Goal: Task Accomplishment & Management: Manage account settings

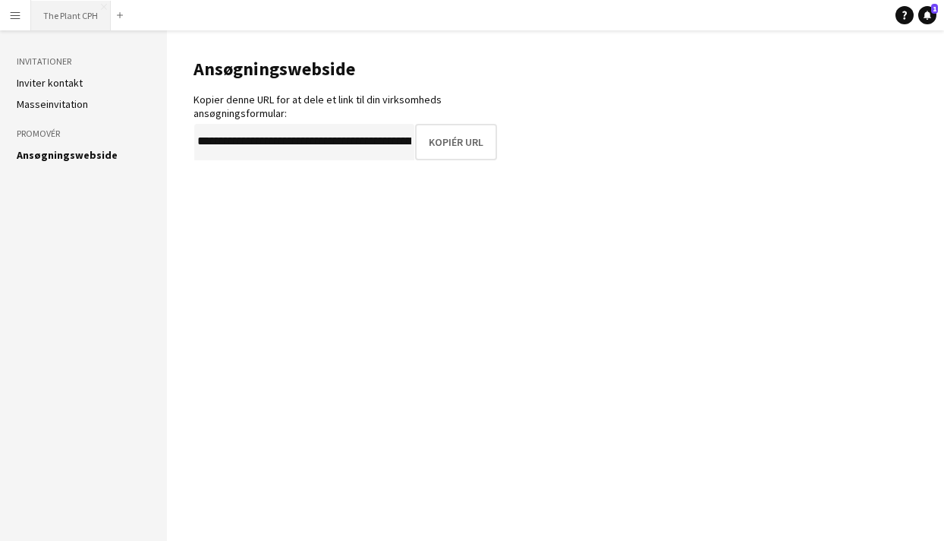
click at [72, 14] on button "The Plant CPH Luk" at bounding box center [71, 16] width 80 height 30
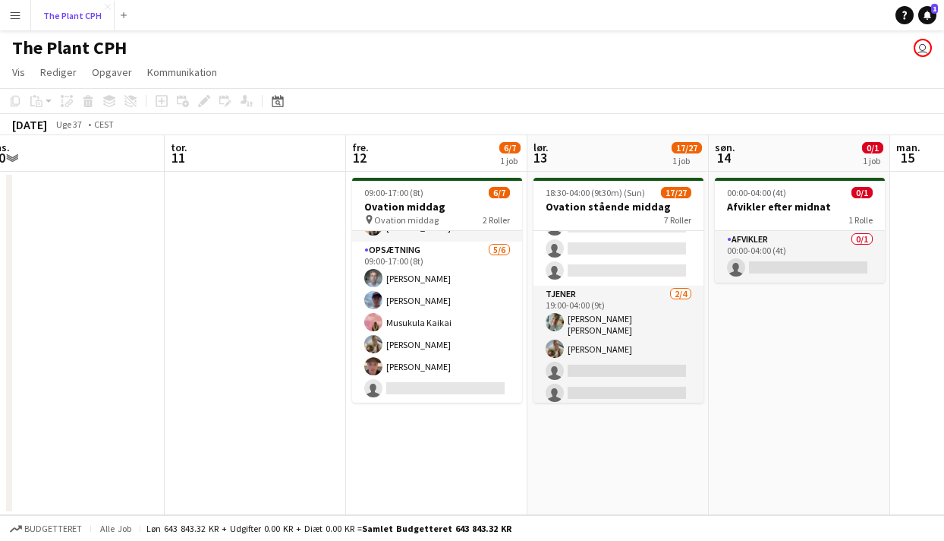
scroll to position [0, 598]
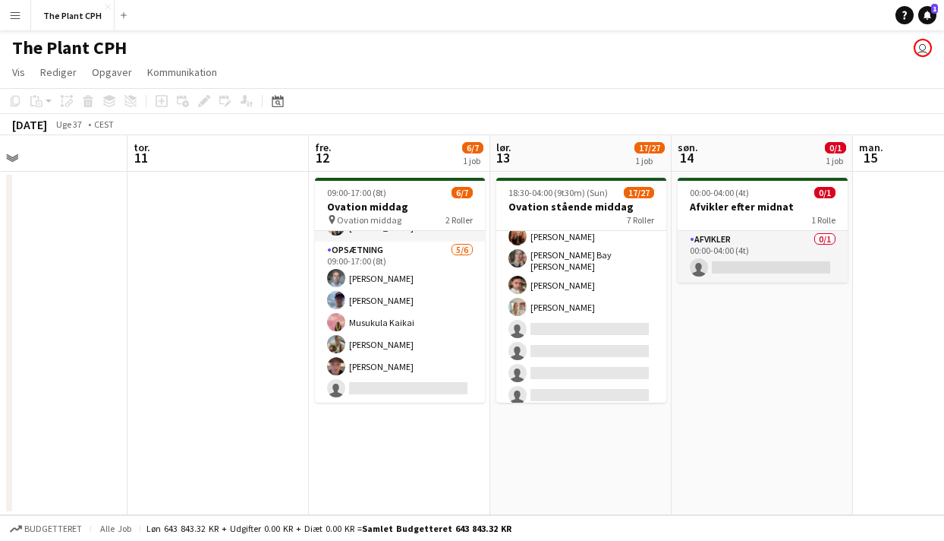
click at [576, 330] on app-card-role "Tjener 9A [DATE] 19:00-00:00 (5t) [PERSON_NAME] [PERSON_NAME] [PERSON_NAME] [PE…" at bounding box center [582, 272] width 170 height 364
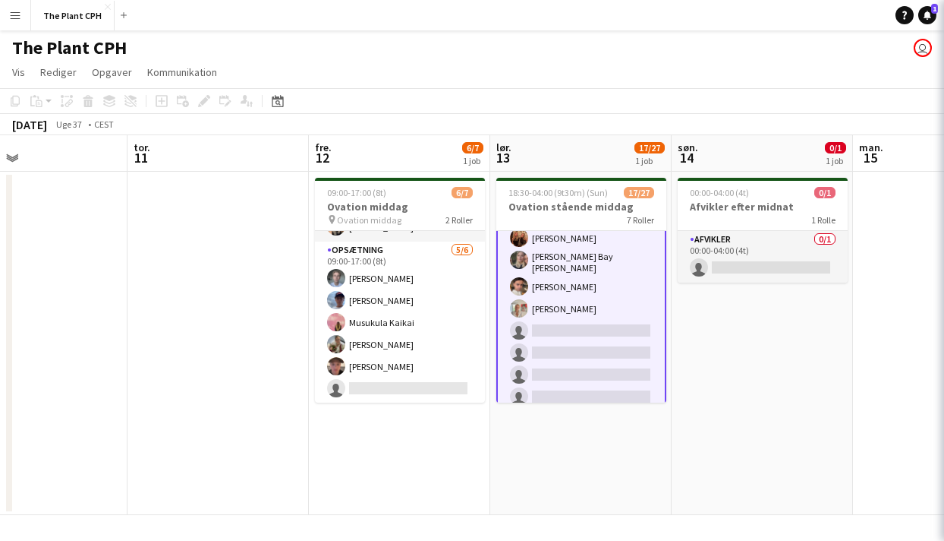
scroll to position [194, 0]
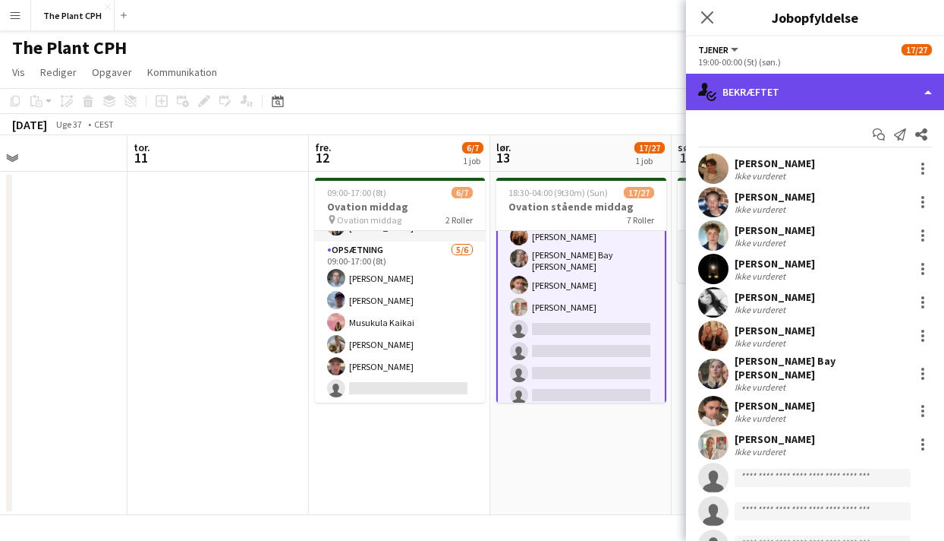
click at [846, 99] on div "single-neutral-actions-check-2 Bekræftet" at bounding box center [815, 92] width 258 height 36
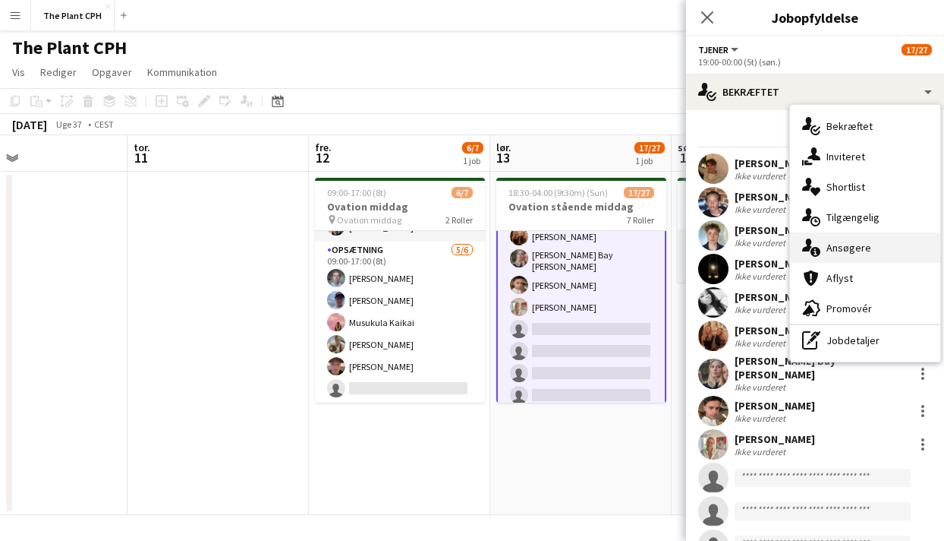
click at [870, 241] on div "single-neutral-actions-information Ansøgere" at bounding box center [865, 247] width 150 height 30
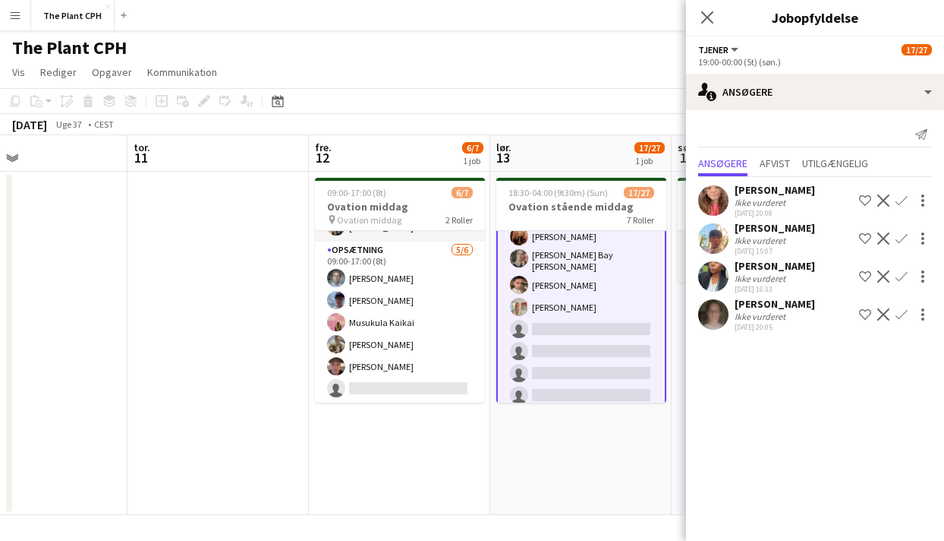
click at [610, 129] on div "[DATE] Uge 37 • CEST" at bounding box center [472, 124] width 944 height 21
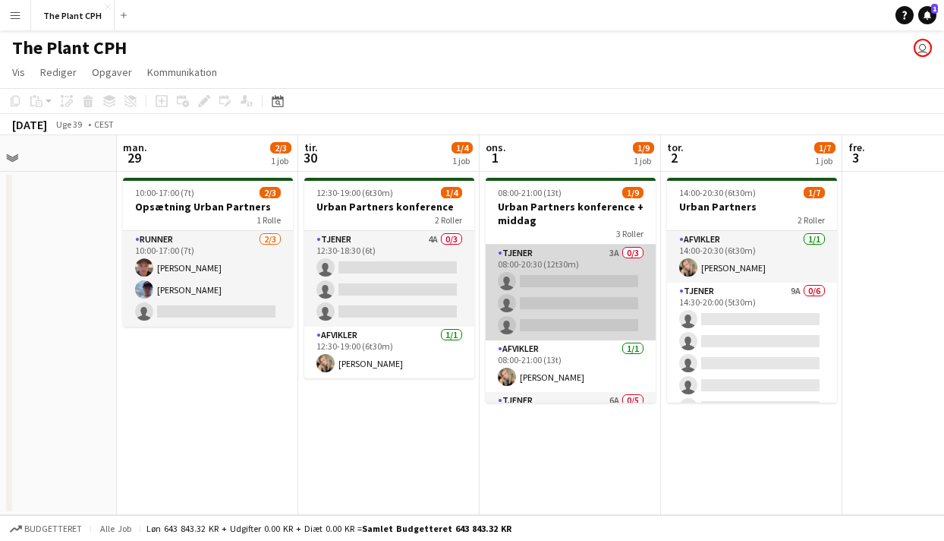
scroll to position [0, 354]
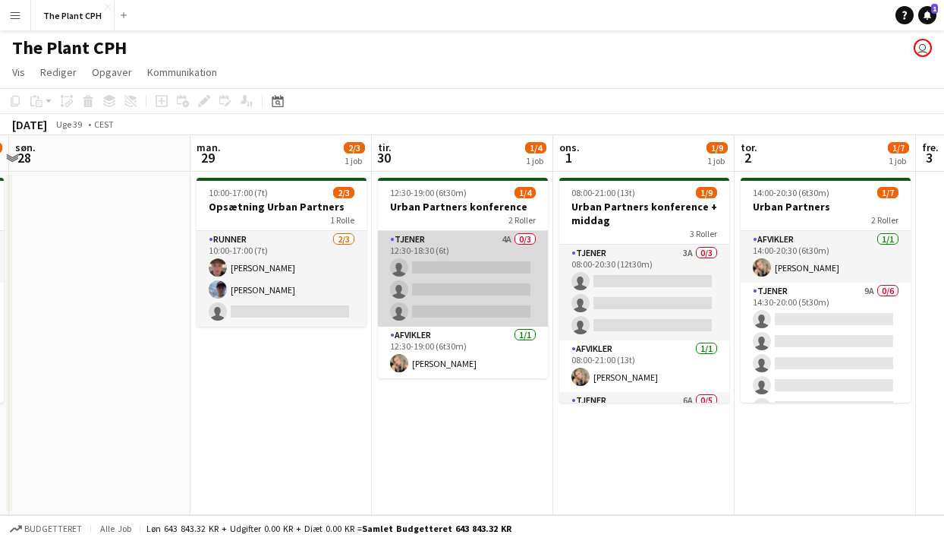
click at [498, 297] on app-card-role "Tjener 4A 0/3 12:30-18:30 (6t) single-neutral-actions single-neutral-actions si…" at bounding box center [463, 279] width 170 height 96
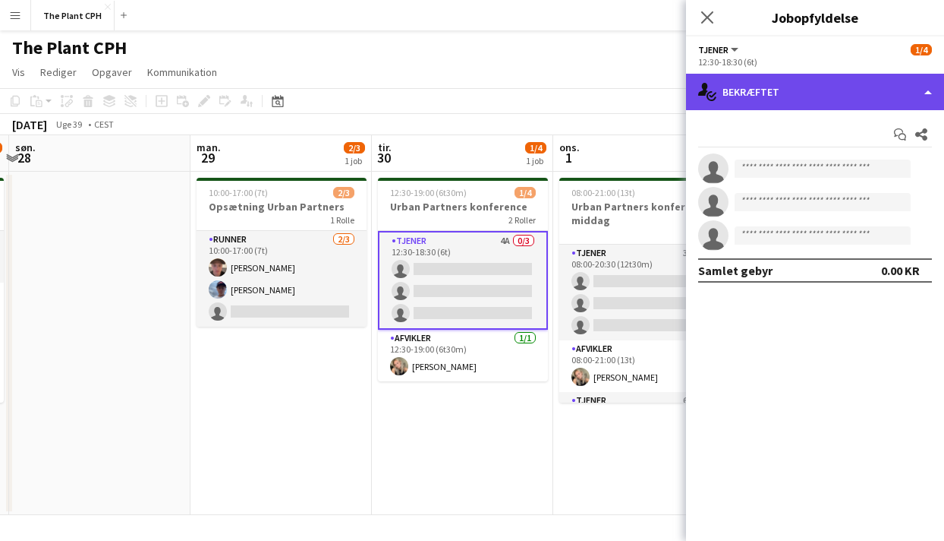
click at [733, 80] on div "single-neutral-actions-check-2 Bekræftet" at bounding box center [815, 92] width 258 height 36
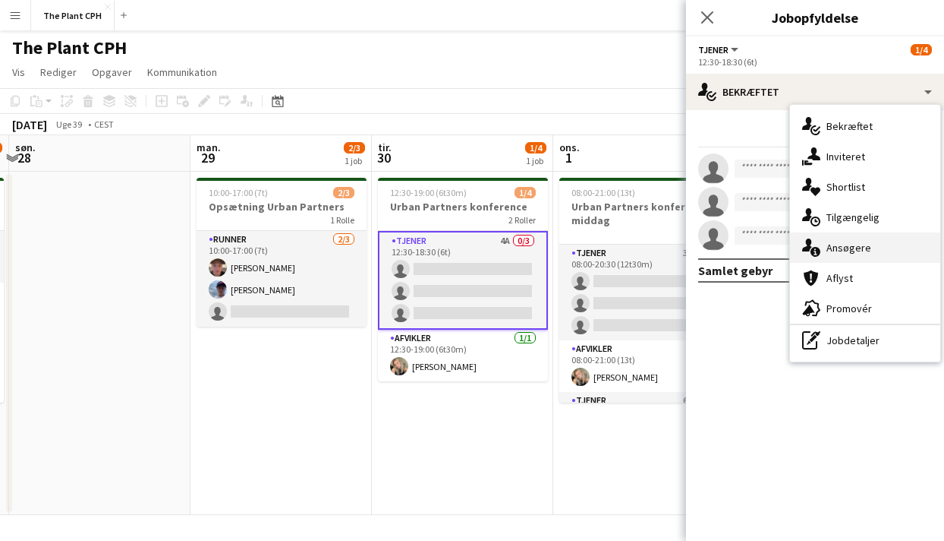
click at [821, 239] on div "single-neutral-actions-information Ansøgere" at bounding box center [865, 247] width 150 height 30
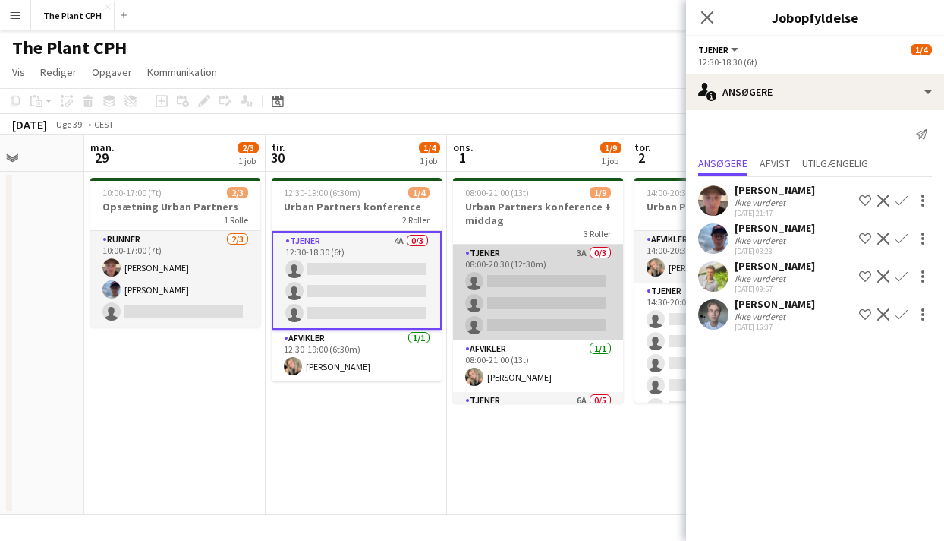
scroll to position [0, 478]
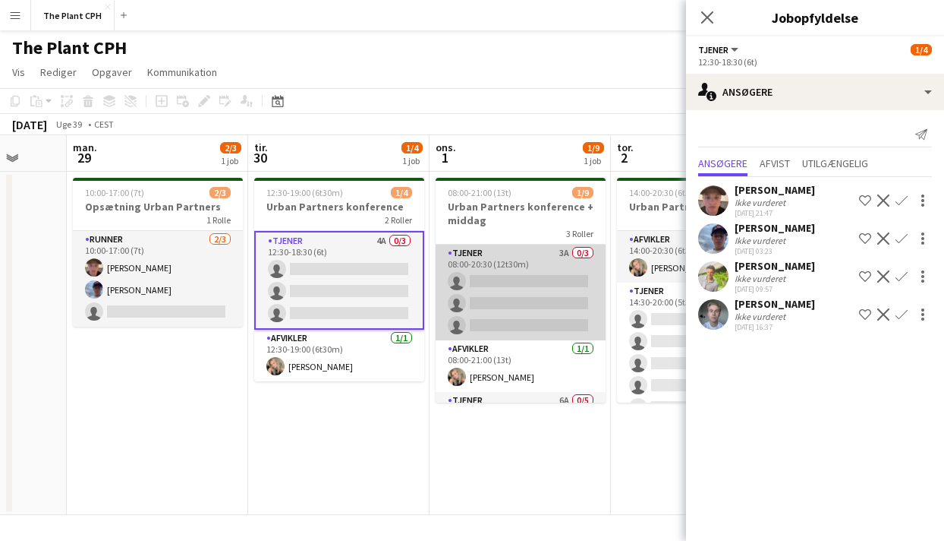
click at [492, 289] on app-card-role "Tjener 3A 0/3 08:00-20:30 (12t30m) single-neutral-actions single-neutral-action…" at bounding box center [521, 292] width 170 height 96
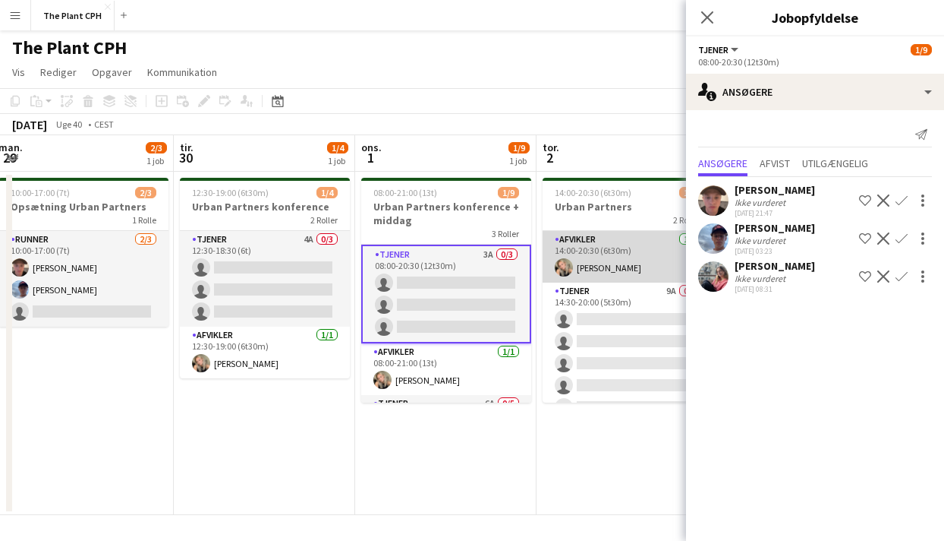
scroll to position [0, 643]
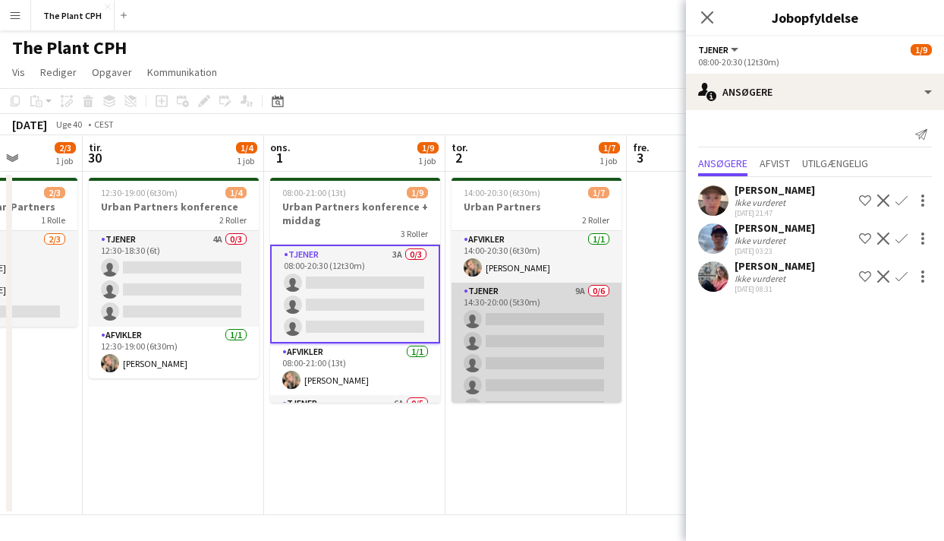
click at [526, 367] on app-card-role "Tjener 9A 0/6 14:30-20:00 (5t30m) single-neutral-actions single-neutral-actions…" at bounding box center [537, 363] width 170 height 162
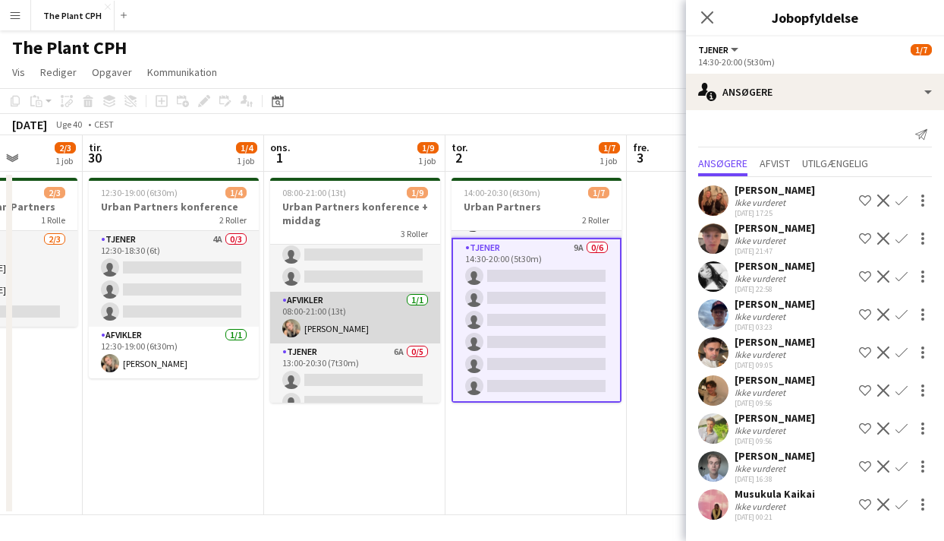
scroll to position [129, 0]
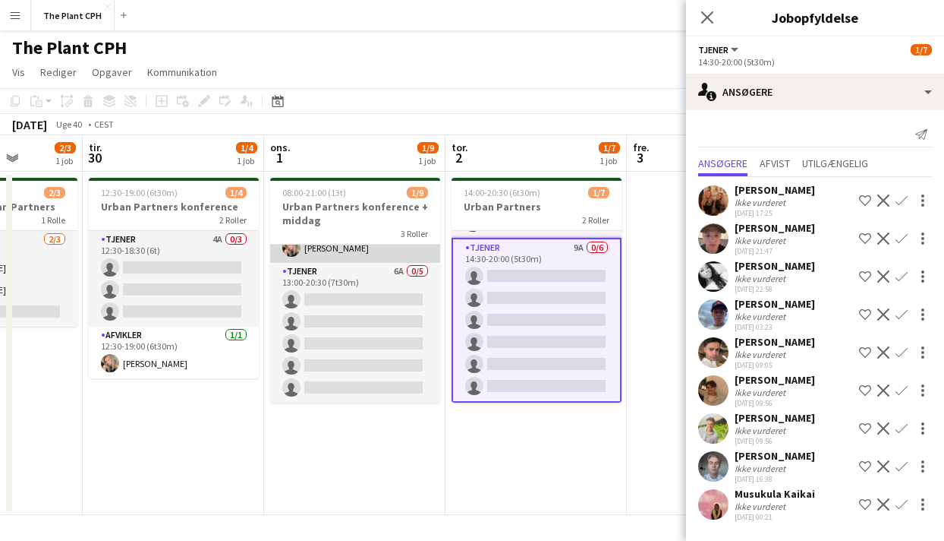
click at [343, 342] on app-card-role "Tjener 6A 0/5 13:00-20:30 (7t30m) single-neutral-actions single-neutral-actions…" at bounding box center [355, 333] width 170 height 140
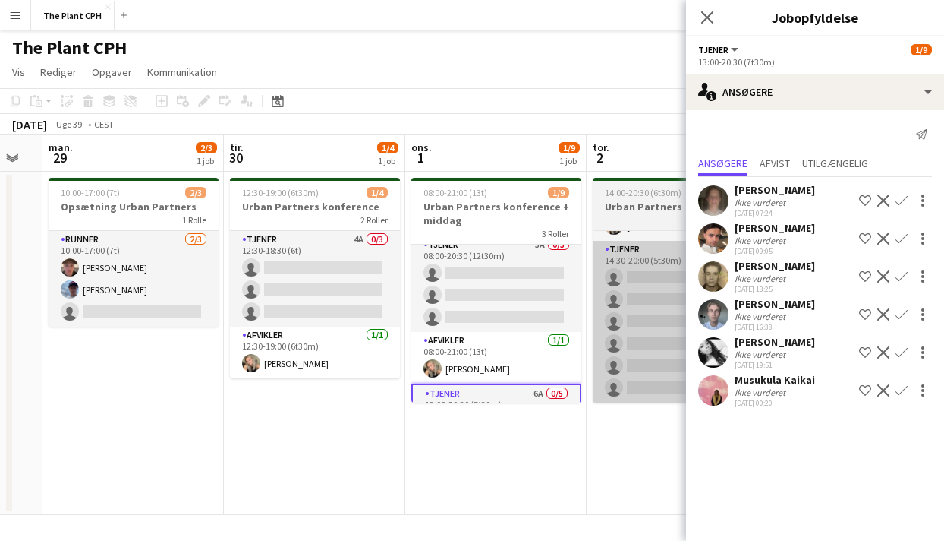
scroll to position [0, 0]
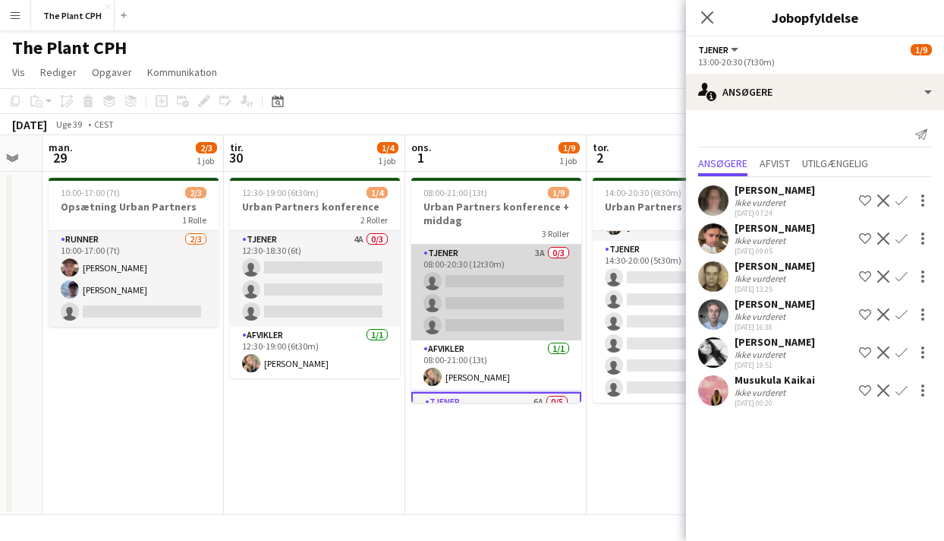
click at [507, 289] on app-card-role "Tjener 3A 0/3 08:00-20:30 (12t30m) single-neutral-actions single-neutral-action…" at bounding box center [497, 292] width 170 height 96
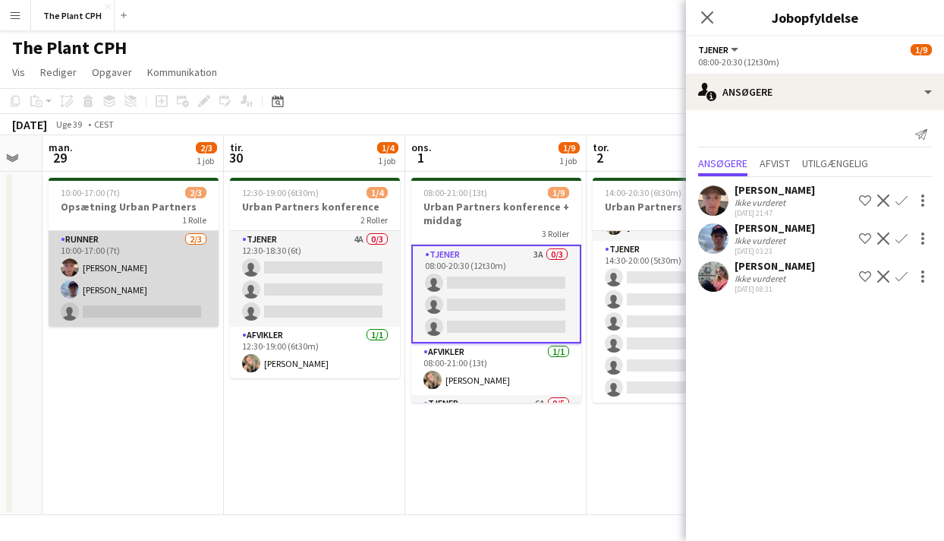
click at [190, 297] on app-card-role "Runner [DATE] 10:00-17:00 (7t) [PERSON_NAME] [PERSON_NAME] single-neutral-actio…" at bounding box center [134, 279] width 170 height 96
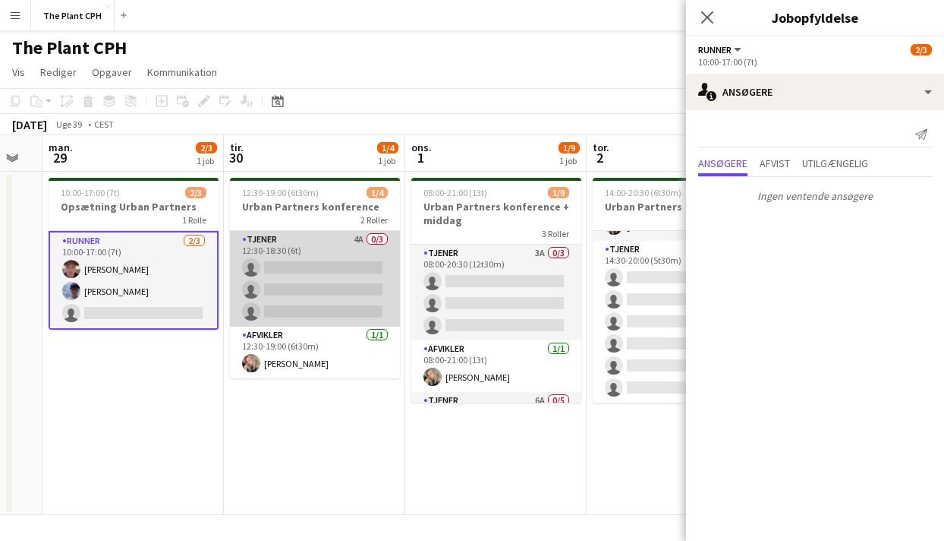
click at [260, 256] on app-card-role "Tjener 4A 0/3 12:30-18:30 (6t) single-neutral-actions single-neutral-actions si…" at bounding box center [315, 279] width 170 height 96
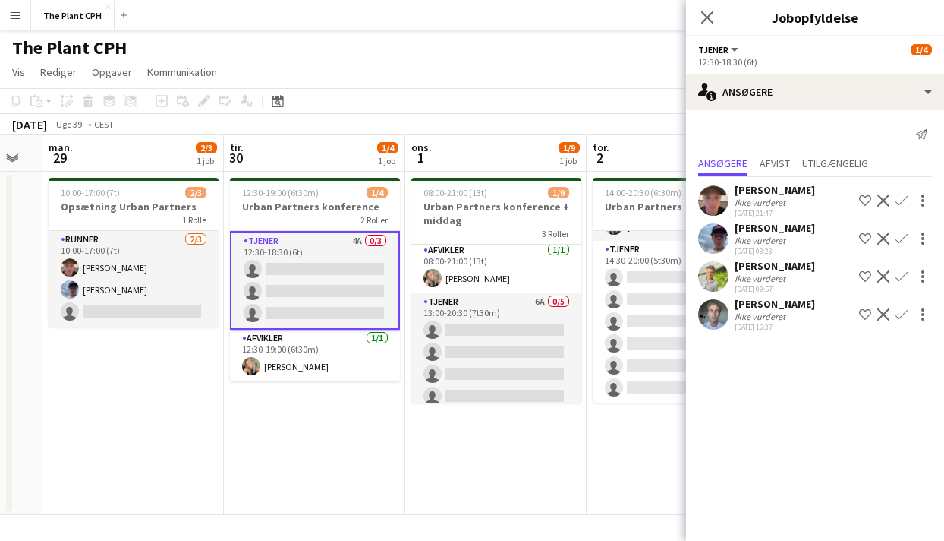
scroll to position [110, 0]
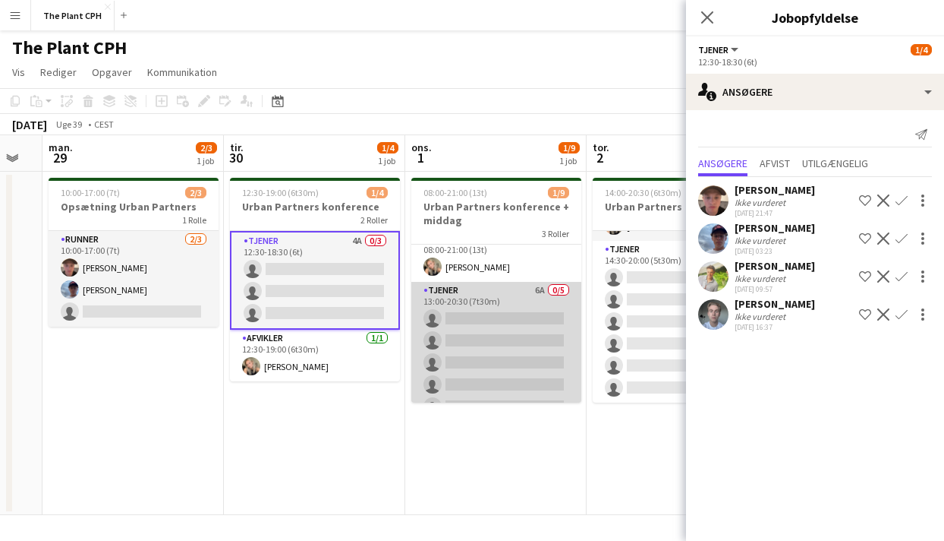
click at [494, 298] on app-card-role "Tjener 6A 0/5 13:00-20:30 (7t30m) single-neutral-actions single-neutral-actions…" at bounding box center [497, 352] width 170 height 140
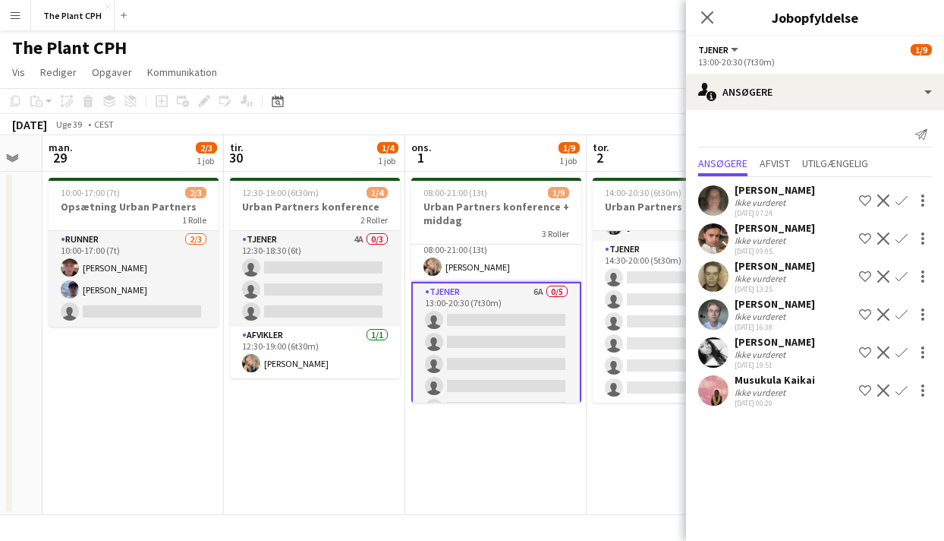
scroll to position [0, 0]
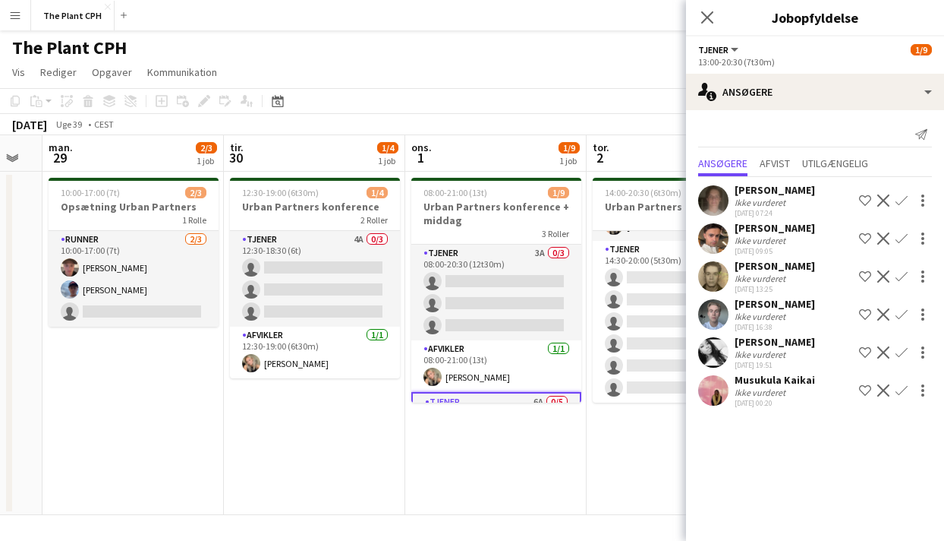
click at [506, 299] on app-card-role "Tjener 3A 0/3 08:00-20:30 (12t30m) single-neutral-actions single-neutral-action…" at bounding box center [497, 292] width 170 height 96
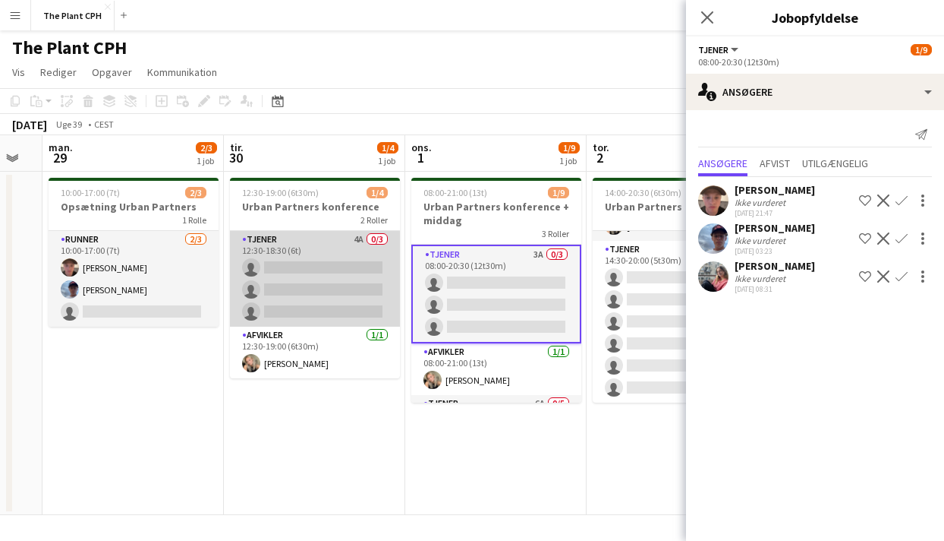
click at [316, 306] on app-card-role "Tjener 4A 0/3 12:30-18:30 (6t) single-neutral-actions single-neutral-actions si…" at bounding box center [315, 279] width 170 height 96
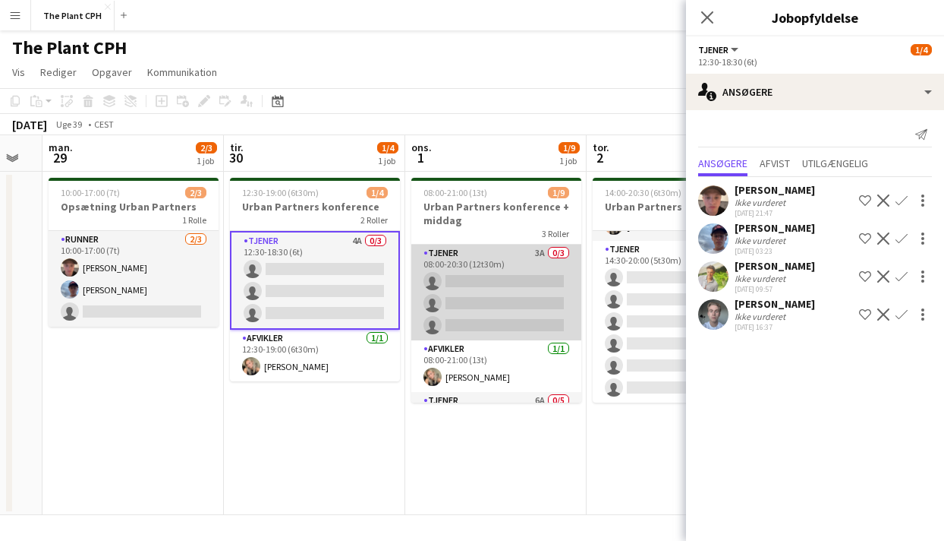
click at [523, 293] on app-card-role "Tjener 3A 0/3 08:00-20:30 (12t30m) single-neutral-actions single-neutral-action…" at bounding box center [497, 292] width 170 height 96
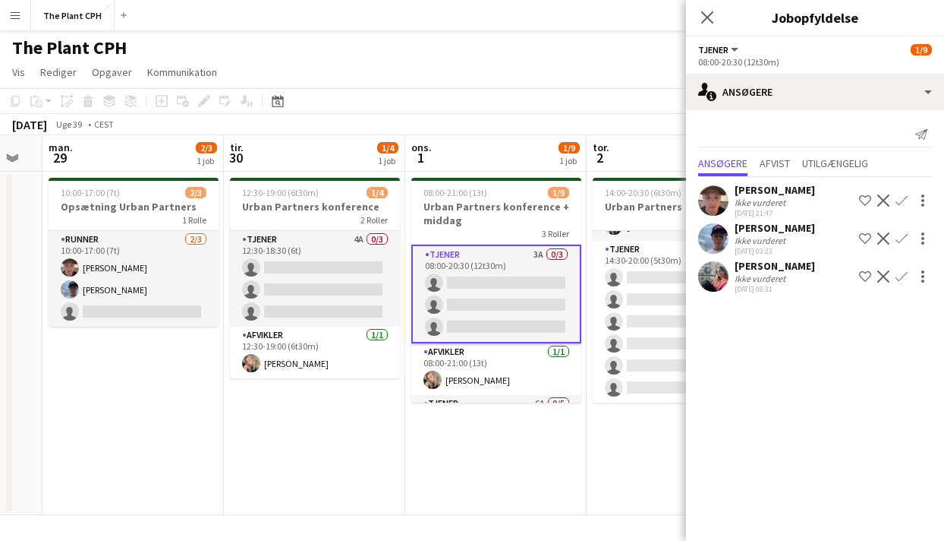
click at [900, 201] on app-icon "Bekræft" at bounding box center [902, 200] width 12 height 12
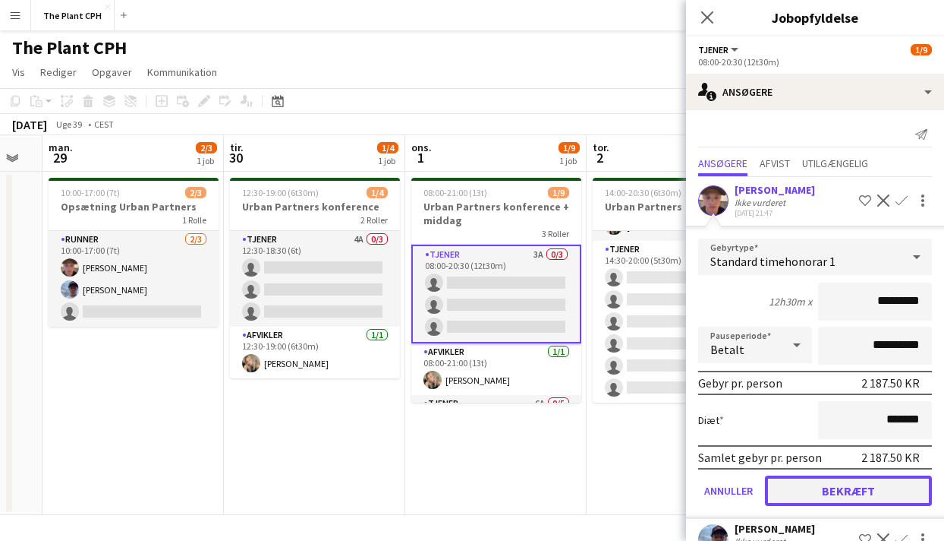
click at [866, 479] on button "Bekræft" at bounding box center [848, 490] width 167 height 30
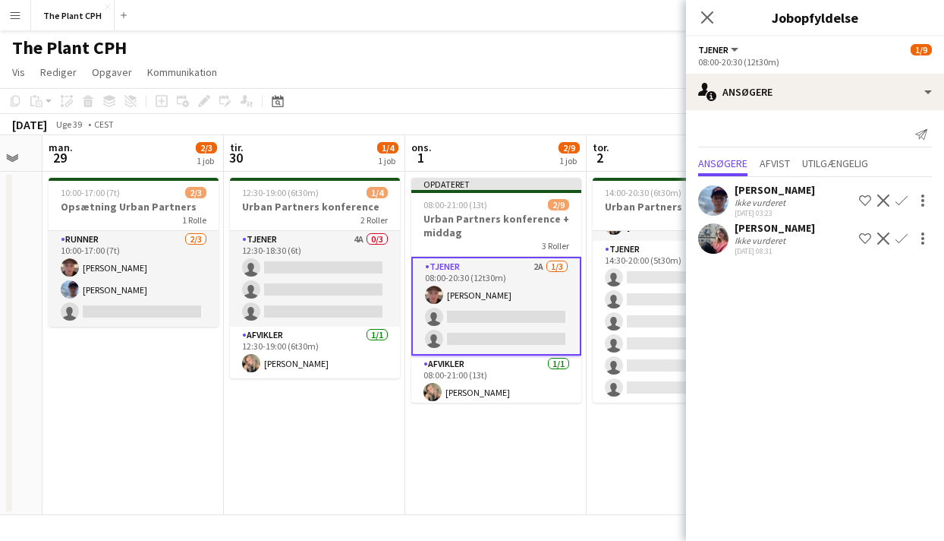
click at [898, 198] on app-icon "Bekræft" at bounding box center [902, 200] width 12 height 12
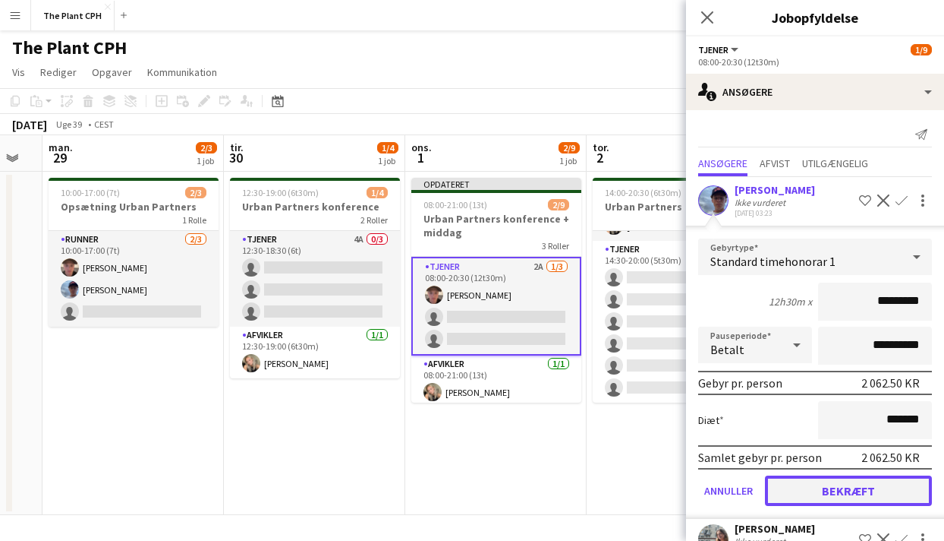
click at [893, 478] on button "Bekræft" at bounding box center [848, 490] width 167 height 30
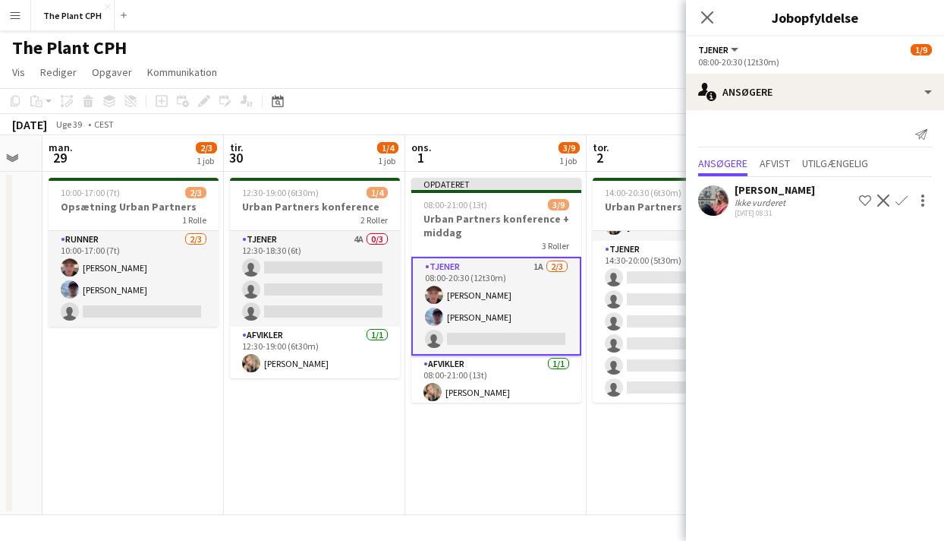
click at [901, 200] on app-icon "Bekræft" at bounding box center [902, 200] width 12 height 12
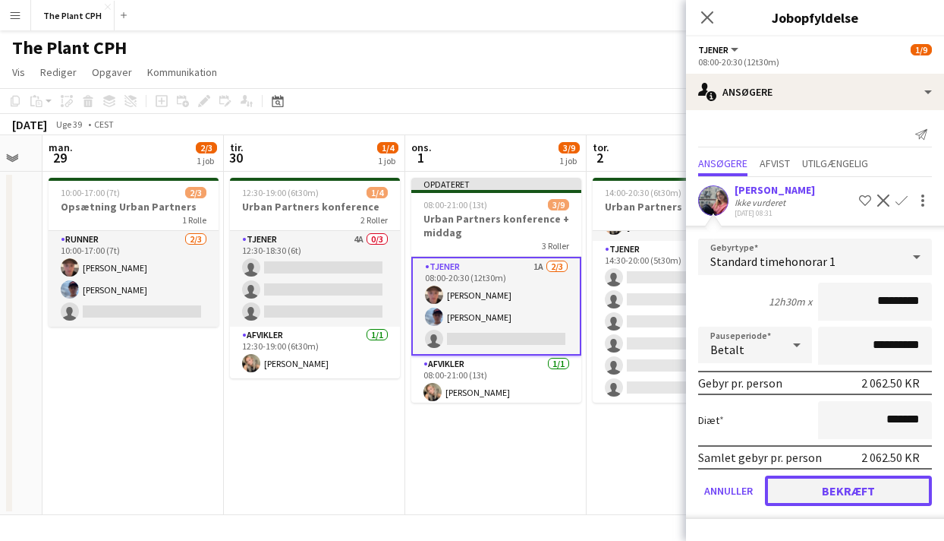
click at [887, 502] on button "Bekræft" at bounding box center [848, 490] width 167 height 30
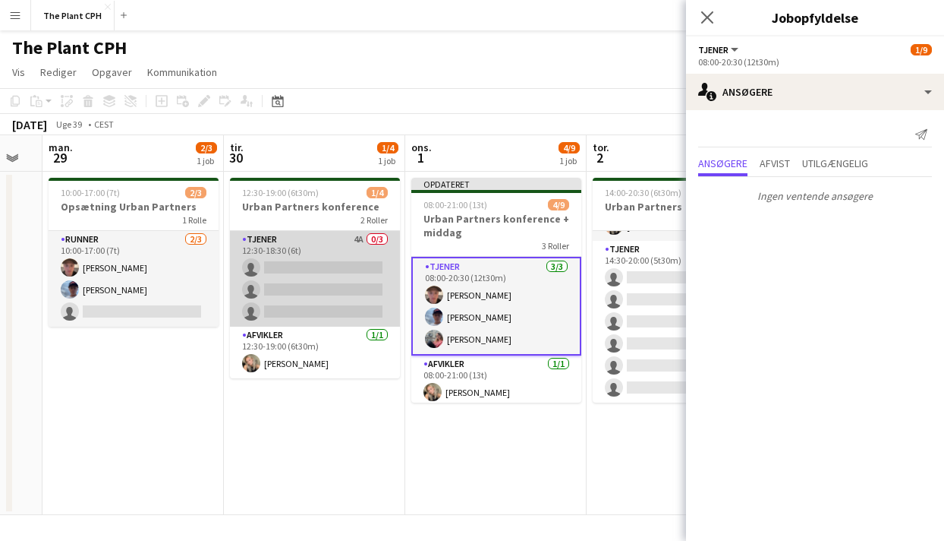
click at [333, 281] on app-card-role "Tjener 4A 0/3 12:30-18:30 (6t) single-neutral-actions single-neutral-actions si…" at bounding box center [315, 279] width 170 height 96
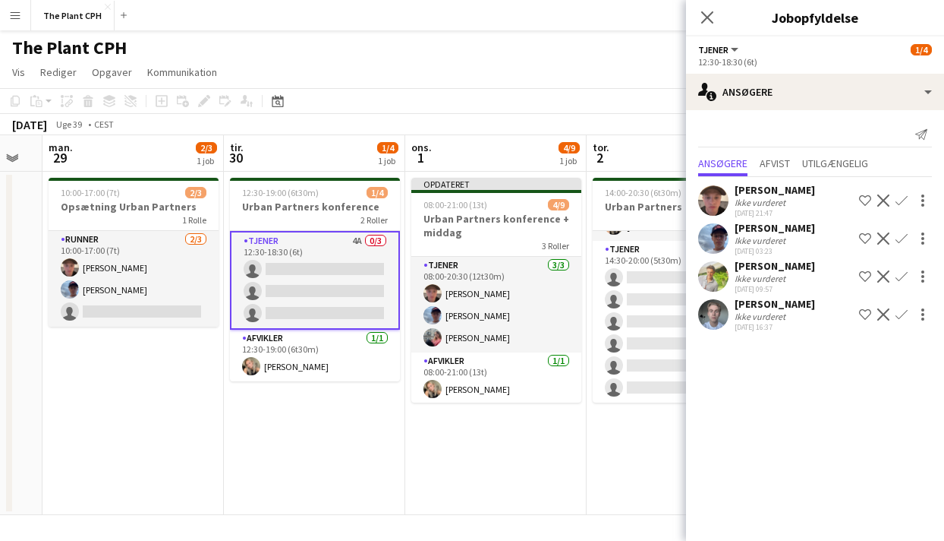
click at [905, 201] on app-icon "Bekræft" at bounding box center [902, 200] width 12 height 12
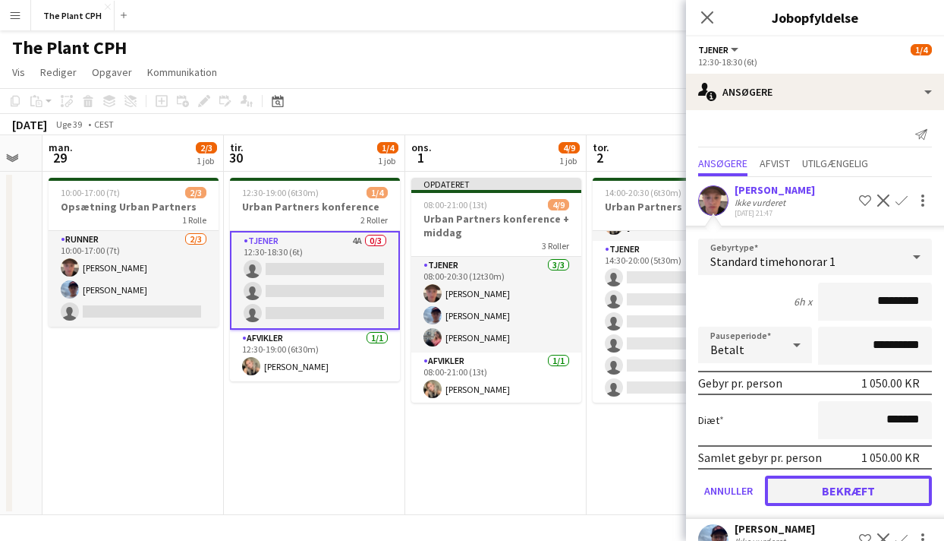
click at [869, 494] on button "Bekræft" at bounding box center [848, 490] width 167 height 30
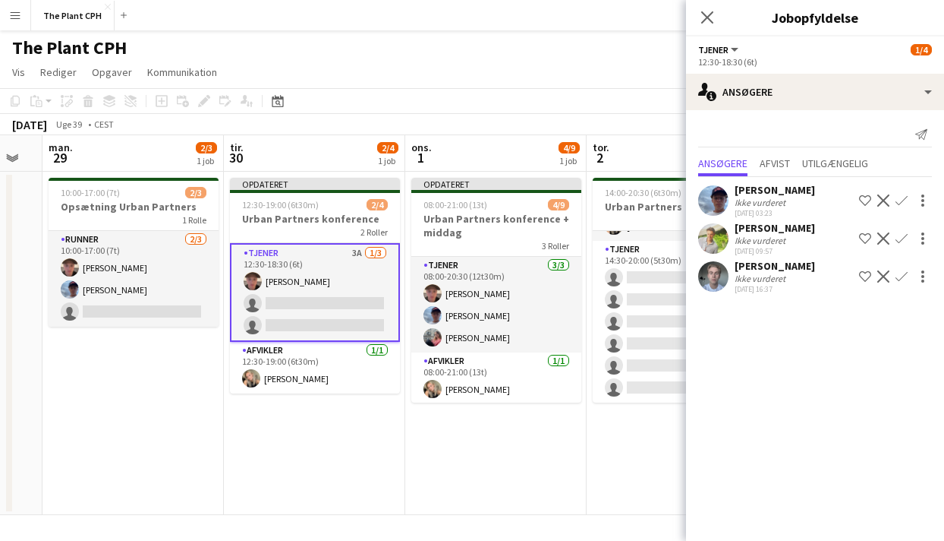
click at [904, 202] on app-icon "Bekræft" at bounding box center [902, 200] width 12 height 12
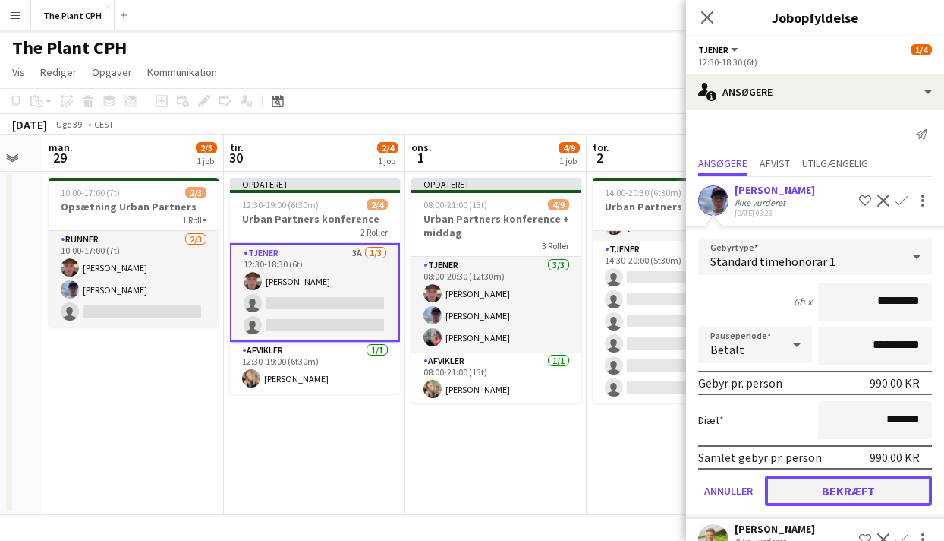
click at [882, 479] on button "Bekræft" at bounding box center [848, 490] width 167 height 30
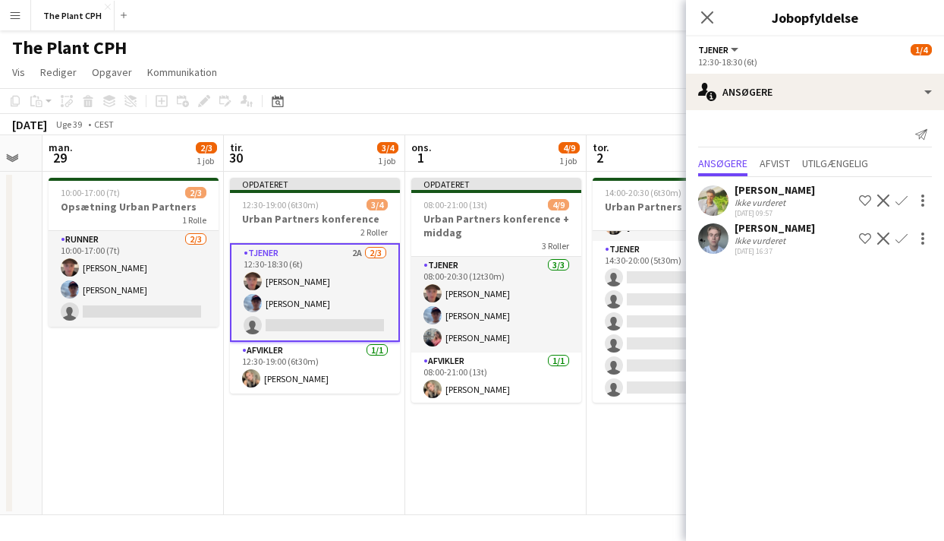
click at [900, 244] on app-icon "Bekræft" at bounding box center [902, 238] width 12 height 12
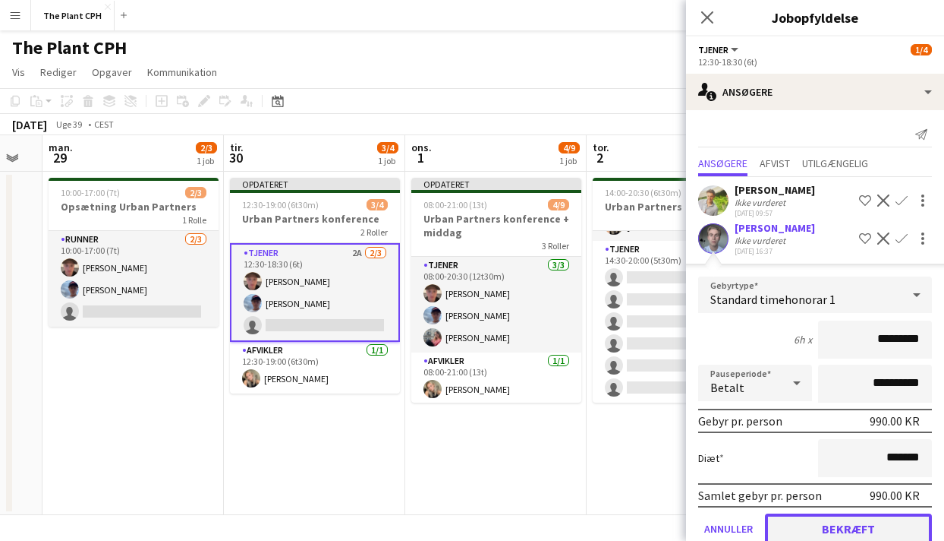
click at [849, 531] on button "Bekræft" at bounding box center [848, 528] width 167 height 30
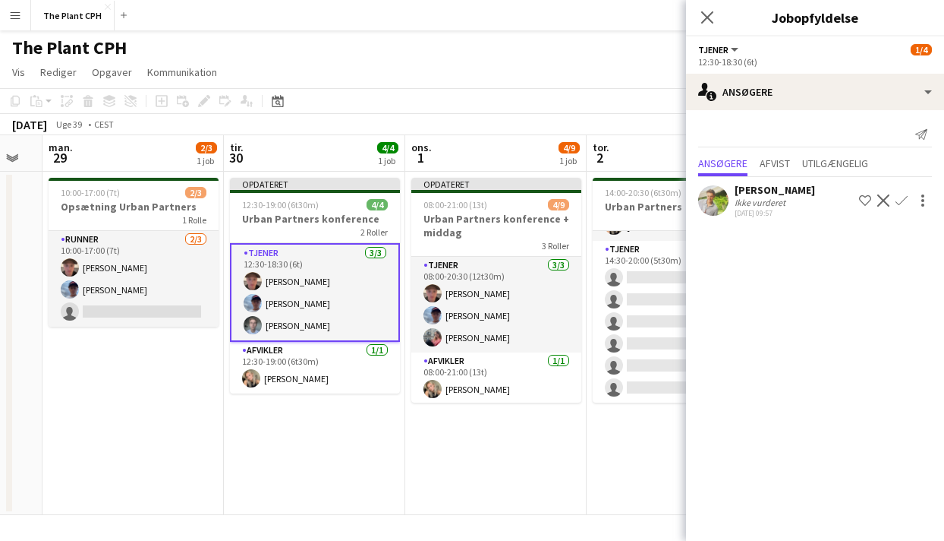
click at [481, 118] on div "[DATE] Uge 39 • CEST Publicer 1 job Tilbagefør 1 job" at bounding box center [472, 124] width 944 height 21
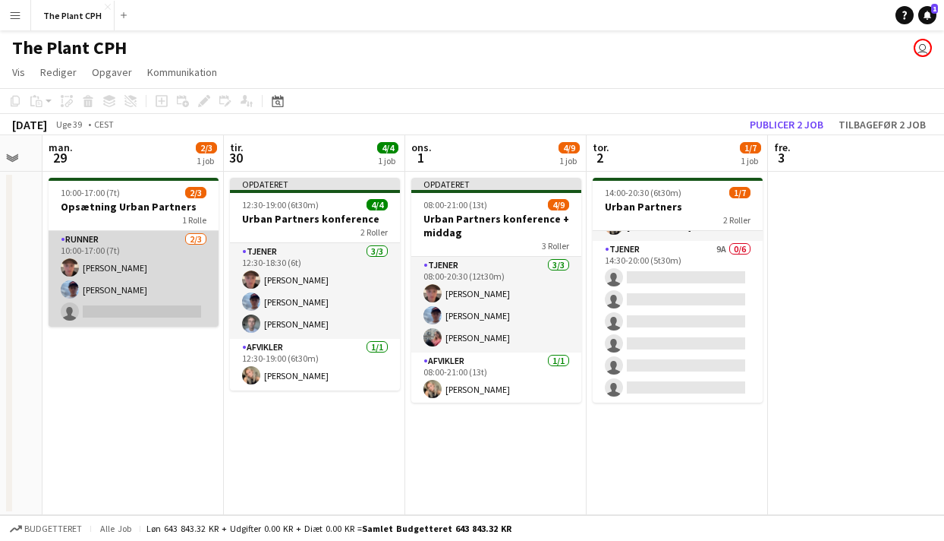
click at [167, 292] on app-card-role "Runner [DATE] 10:00-17:00 (7t) [PERSON_NAME] [PERSON_NAME] single-neutral-actio…" at bounding box center [134, 279] width 170 height 96
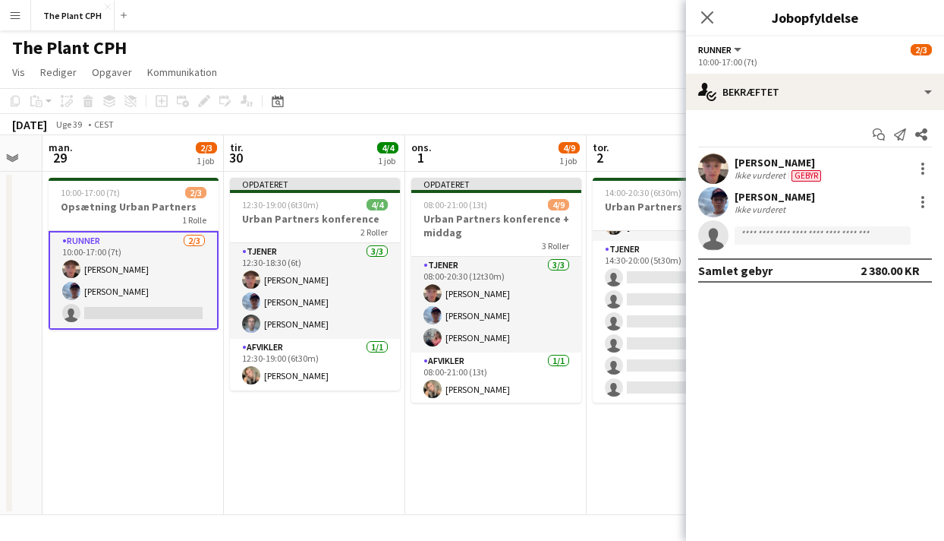
click at [491, 75] on app-page-menu "Vis Dagvisning udvidet Dagvisning kollapset Månedsvisning Datovælger Spring til…" at bounding box center [472, 73] width 944 height 29
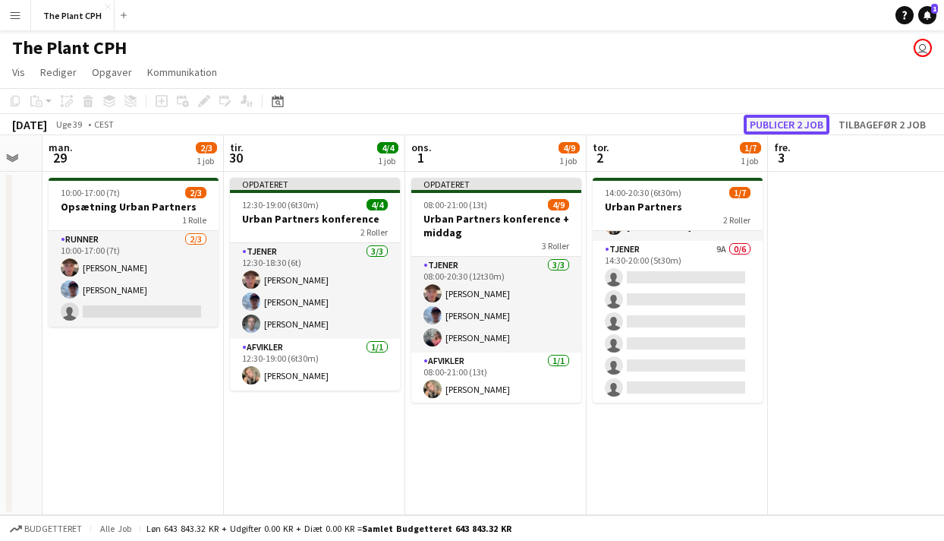
click at [776, 129] on button "Publicer 2 job" at bounding box center [787, 125] width 86 height 20
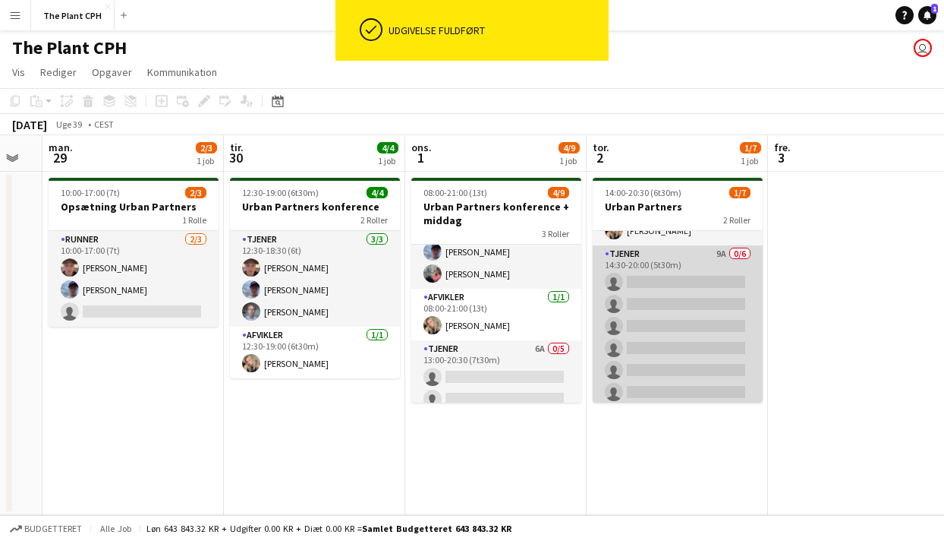
scroll to position [42, 0]
click at [646, 298] on app-card-role "Tjener 9A 0/6 14:30-20:00 (5t30m) single-neutral-actions single-neutral-actions…" at bounding box center [678, 322] width 170 height 162
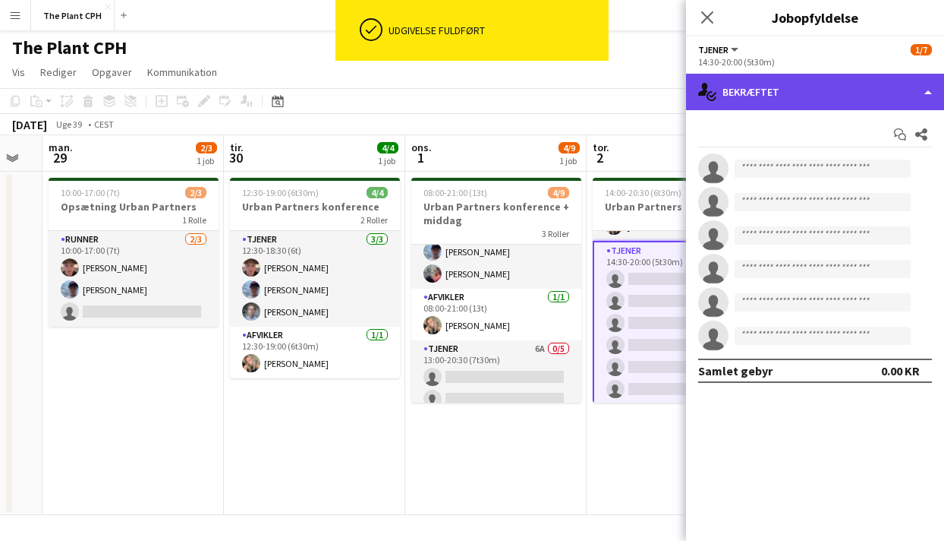
click at [828, 99] on div "single-neutral-actions-check-2 Bekræftet" at bounding box center [815, 92] width 258 height 36
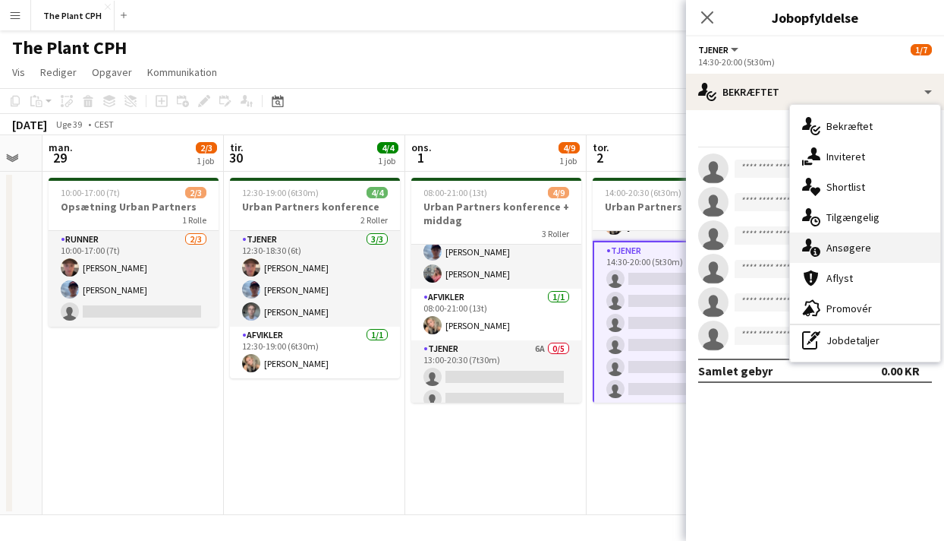
click at [839, 238] on div "single-neutral-actions-information Ansøgere" at bounding box center [865, 247] width 150 height 30
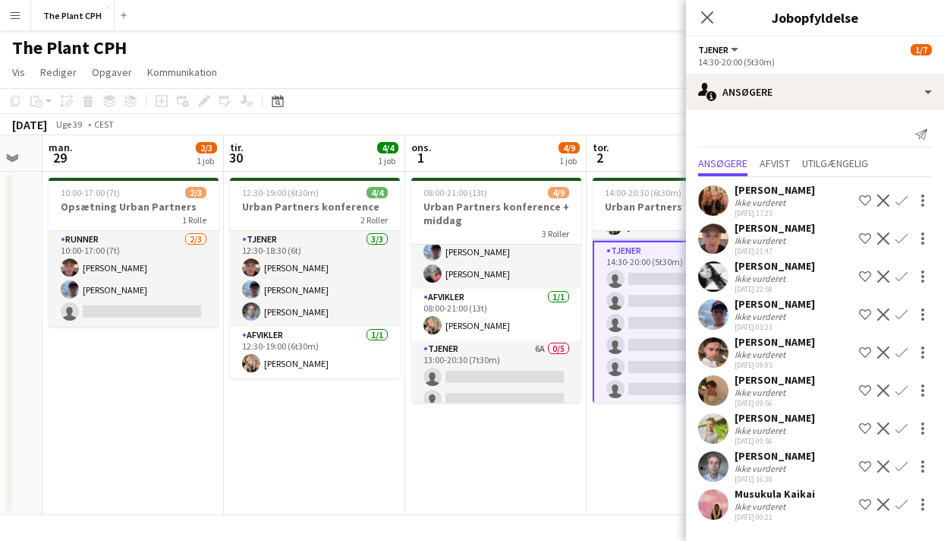
scroll to position [0, 0]
click at [639, 93] on app-toolbar "Kopier Indsæt Indsæt Kommando V Indsæt med mandskab Kommando Skift V Indsæt lin…" at bounding box center [472, 101] width 944 height 26
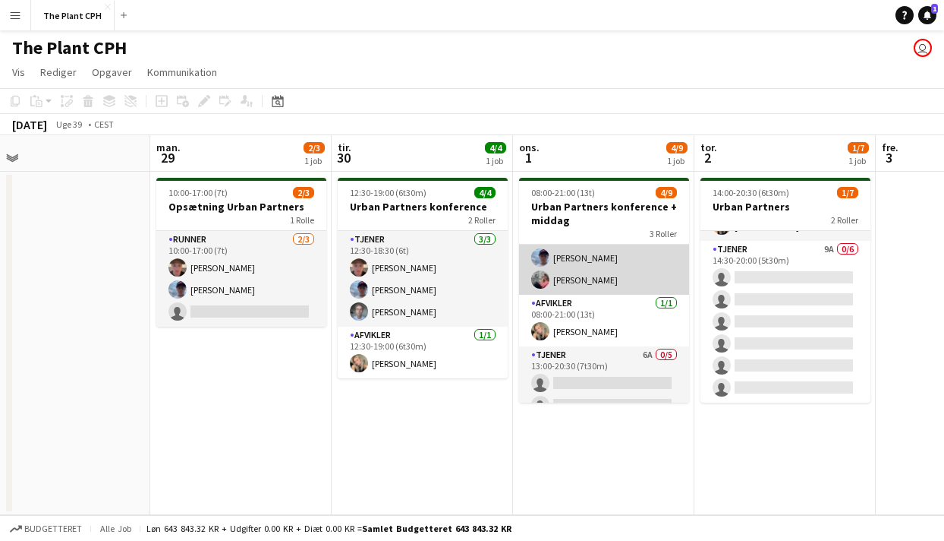
scroll to position [129, 0]
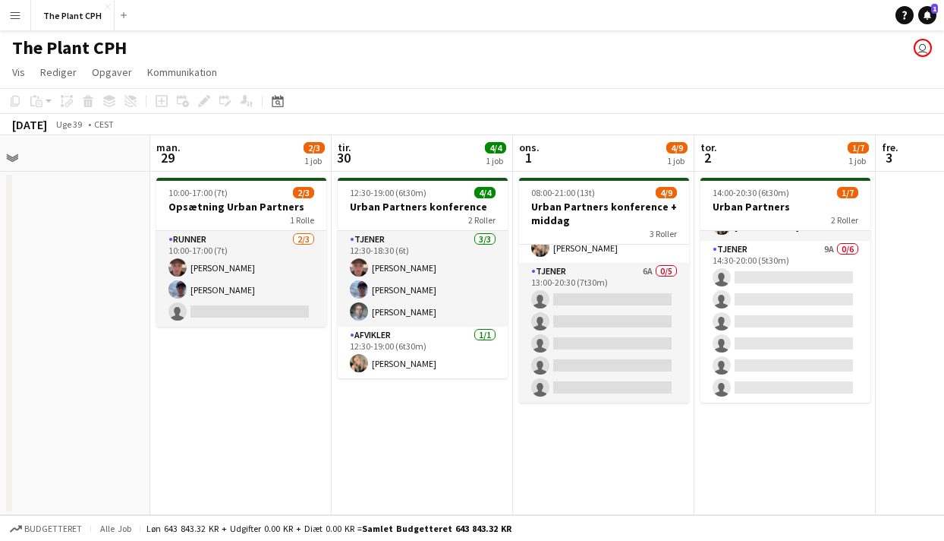
click at [569, 288] on app-card-role "Tjener 6A 0/5 13:00-20:30 (7t30m) single-neutral-actions single-neutral-actions…" at bounding box center [604, 333] width 170 height 140
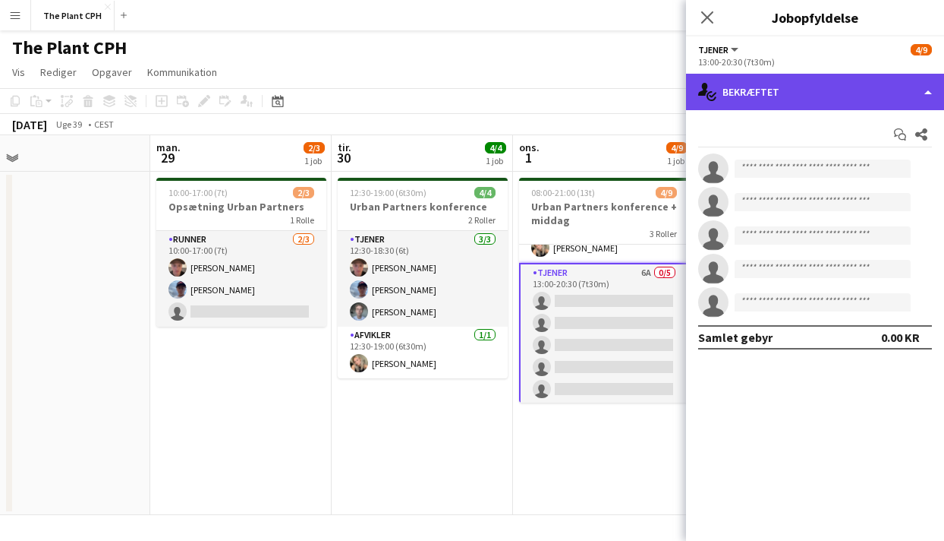
click at [807, 78] on div "single-neutral-actions-check-2 Bekræftet" at bounding box center [815, 92] width 258 height 36
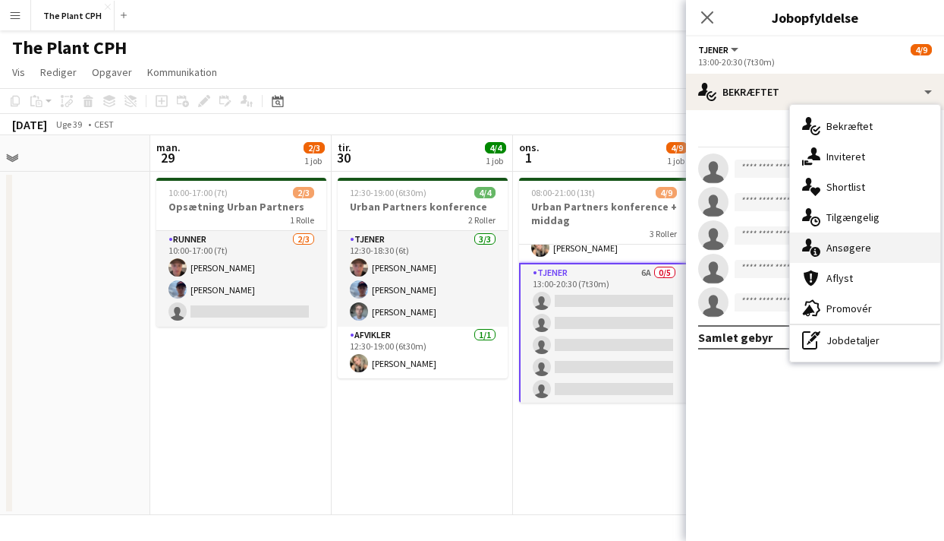
click at [879, 256] on div "single-neutral-actions-information Ansøgere" at bounding box center [865, 247] width 150 height 30
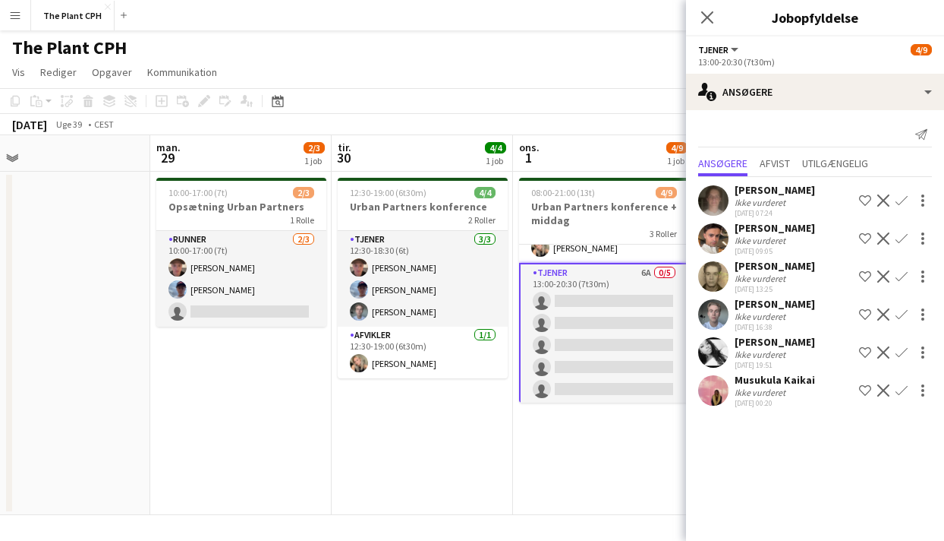
click at [904, 311] on app-icon "Bekræft" at bounding box center [902, 314] width 12 height 12
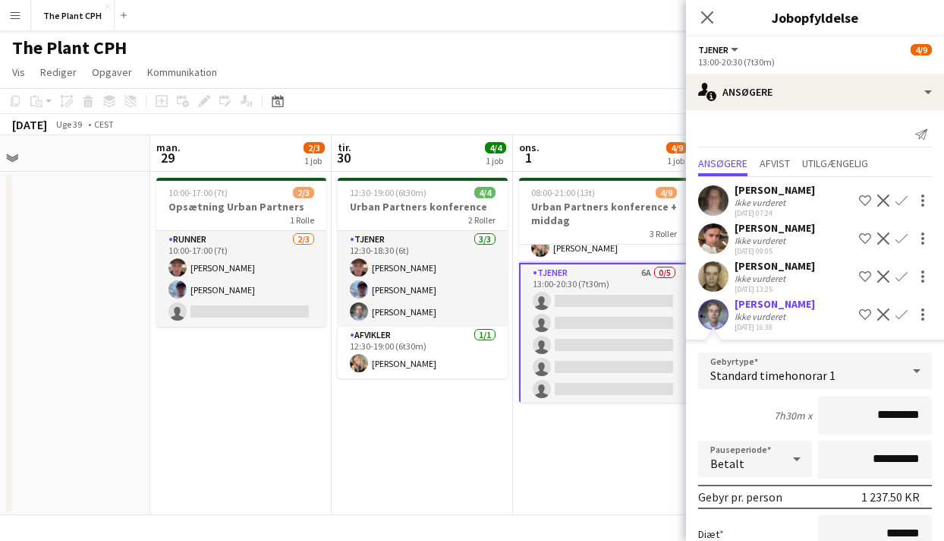
scroll to position [183, 0]
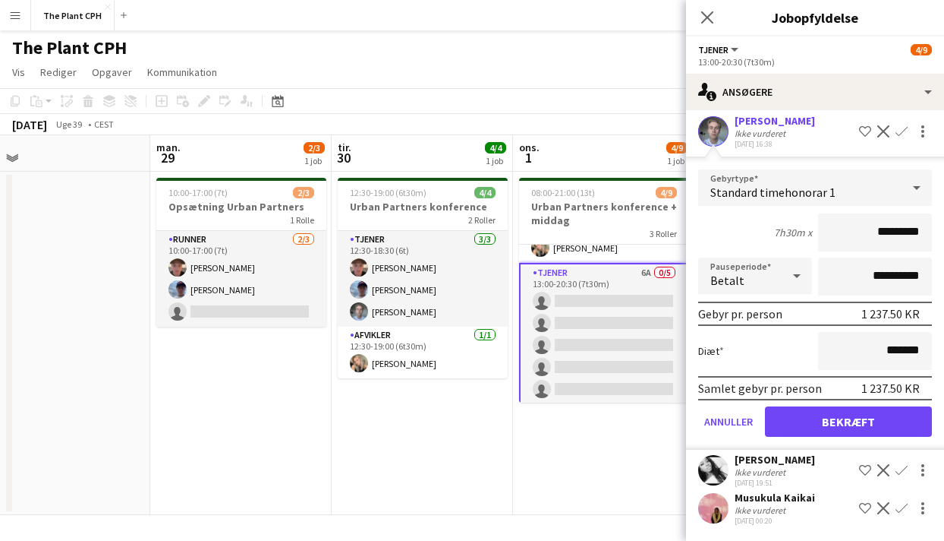
click at [849, 437] on form "**********" at bounding box center [815, 309] width 258 height 280
click at [519, 155] on span "1" at bounding box center [528, 157] width 23 height 17
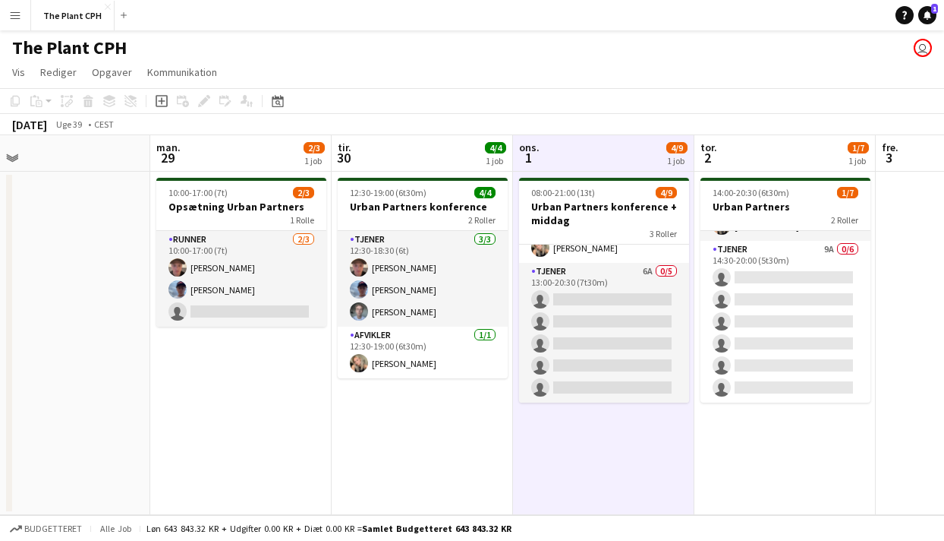
click at [401, 132] on div "[DATE] Uge 39 • CEST" at bounding box center [472, 124] width 944 height 21
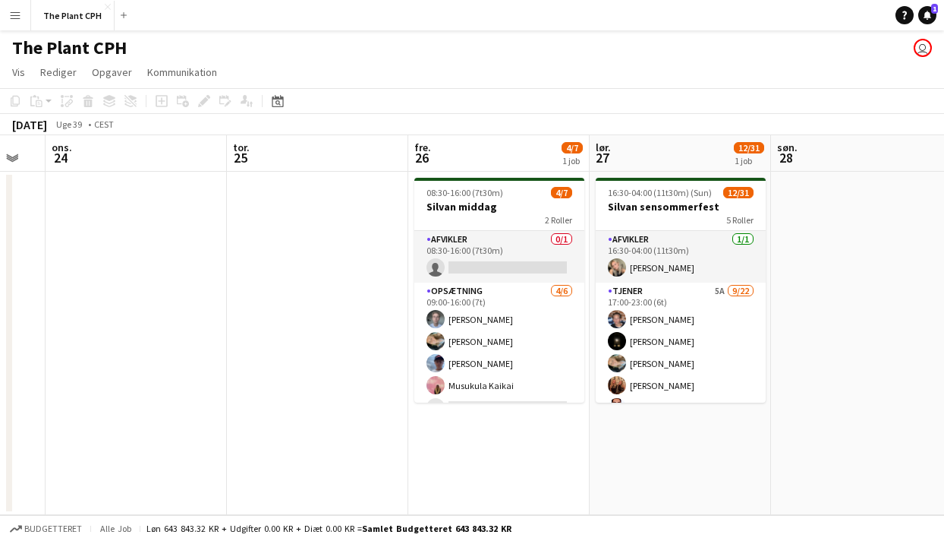
scroll to position [0, 500]
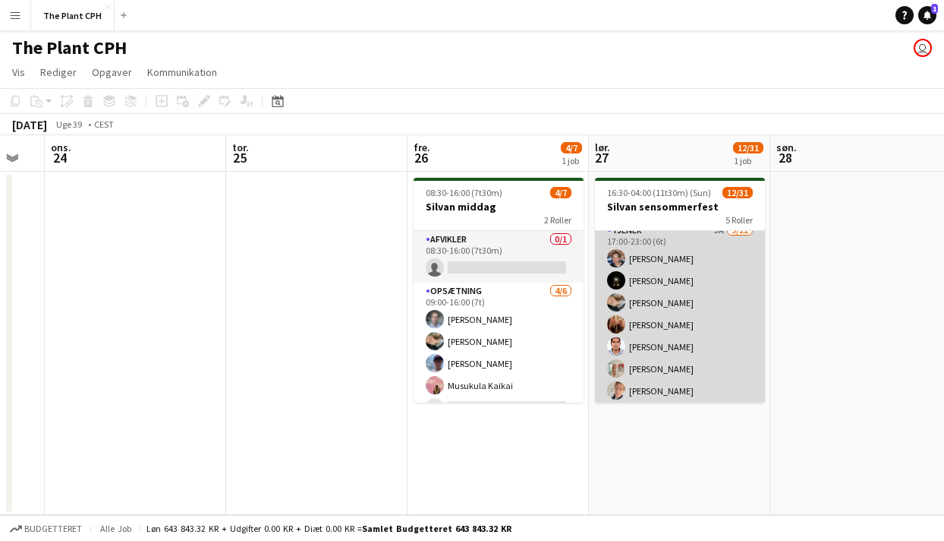
click at [691, 388] on app-card-role "Tjener 5A [DATE] 17:00-23:00 (6t) [PERSON_NAME] [PERSON_NAME] [PERSON_NAME] [PE…" at bounding box center [680, 481] width 170 height 519
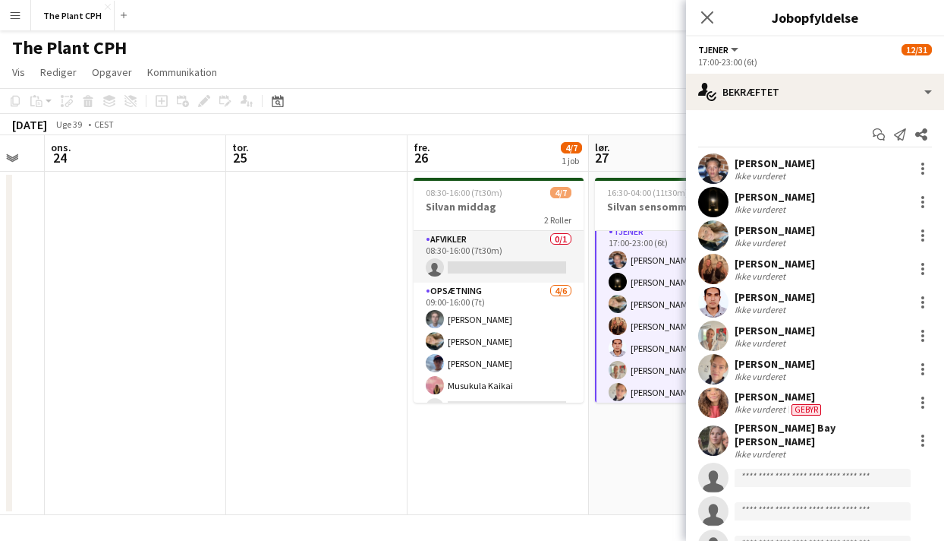
scroll to position [62, 0]
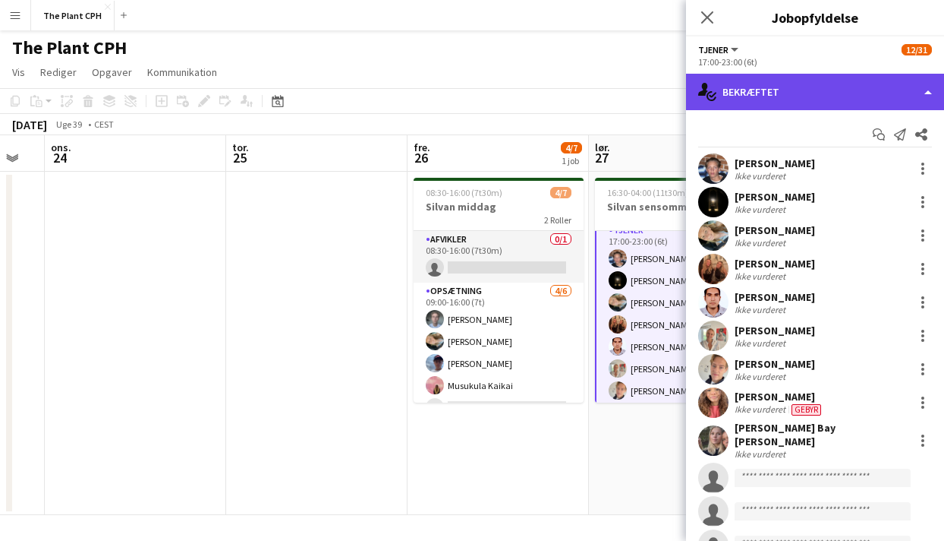
click at [802, 84] on div "single-neutral-actions-check-2 Bekræftet" at bounding box center [815, 92] width 258 height 36
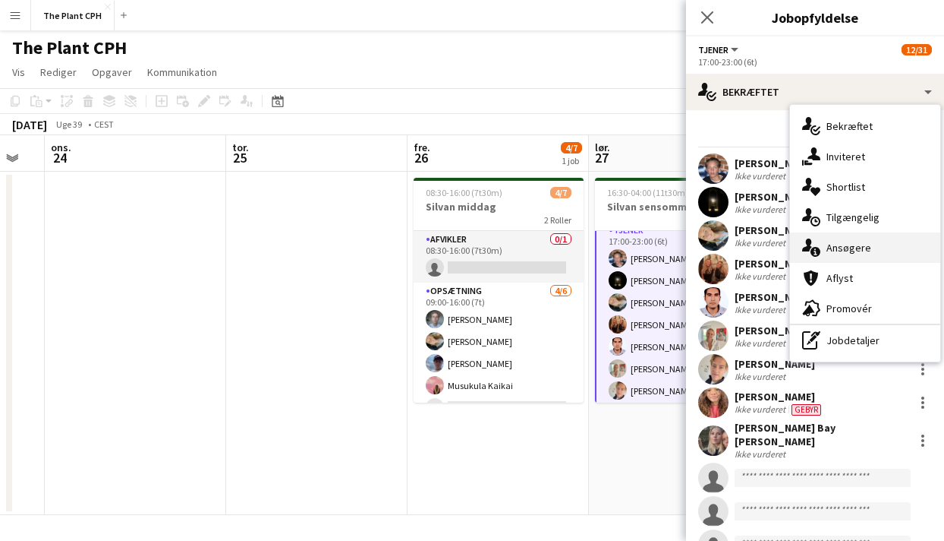
click at [842, 253] on span "Ansøgere" at bounding box center [849, 248] width 45 height 14
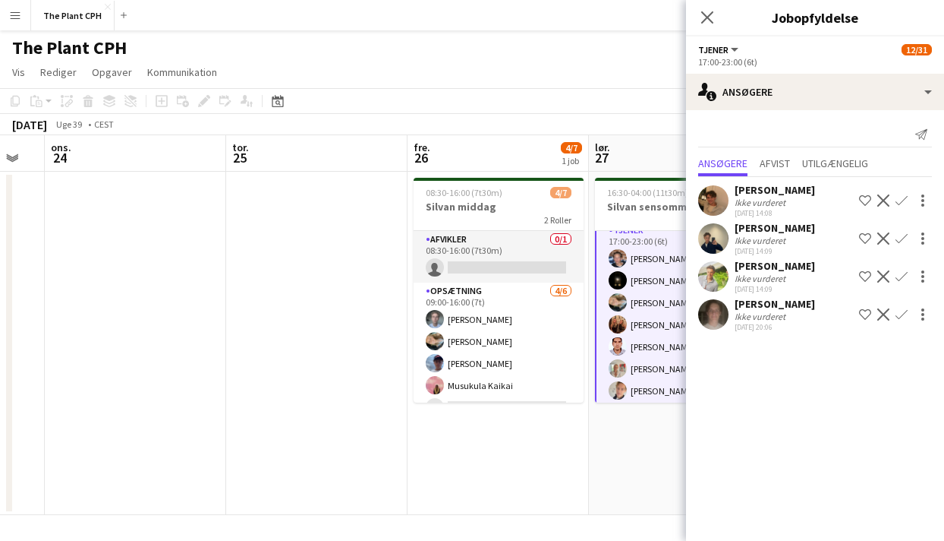
click at [579, 125] on div "[DATE] Uge 39 • CEST" at bounding box center [472, 124] width 944 height 21
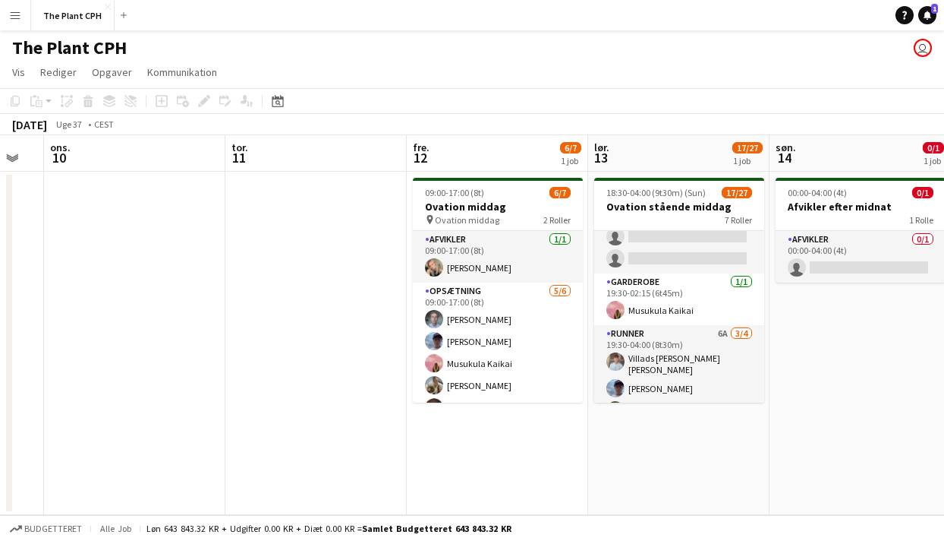
scroll to position [509, 0]
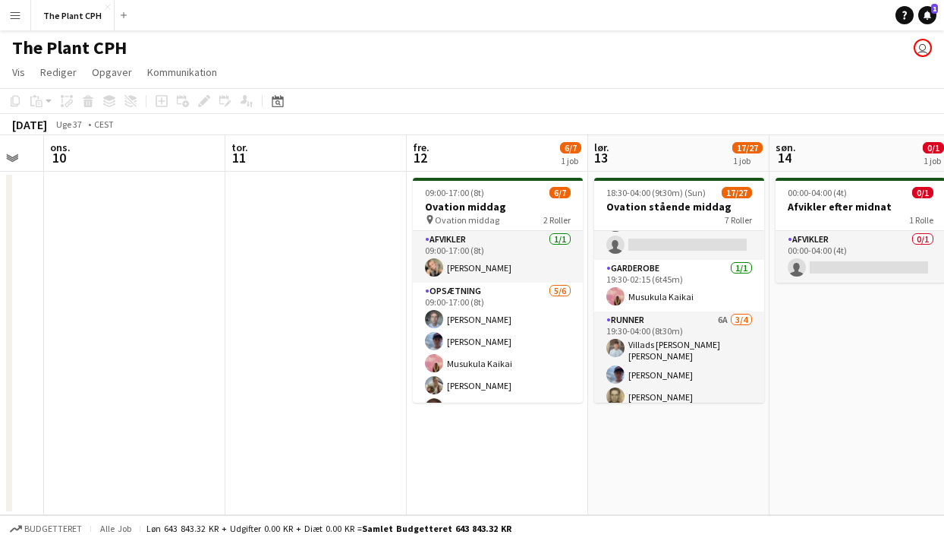
click at [660, 323] on app-card-role "Runner 6A [DATE] 19:30-04:00 (8t30m) Villads [PERSON_NAME] [PERSON_NAME] [PERSO…" at bounding box center [679, 372] width 170 height 122
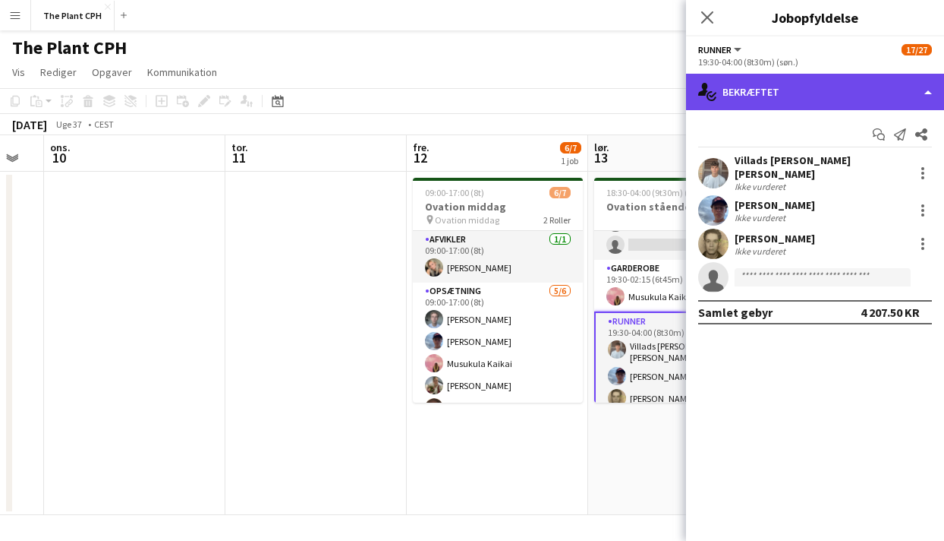
click at [799, 94] on div "single-neutral-actions-check-2 Bekræftet" at bounding box center [815, 92] width 258 height 36
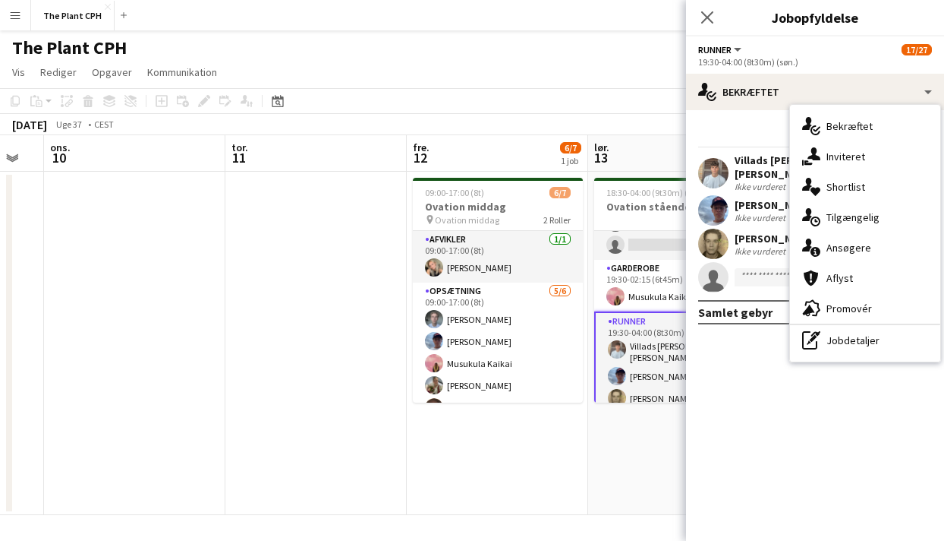
click at [834, 243] on span "Ansøgere" at bounding box center [849, 248] width 45 height 14
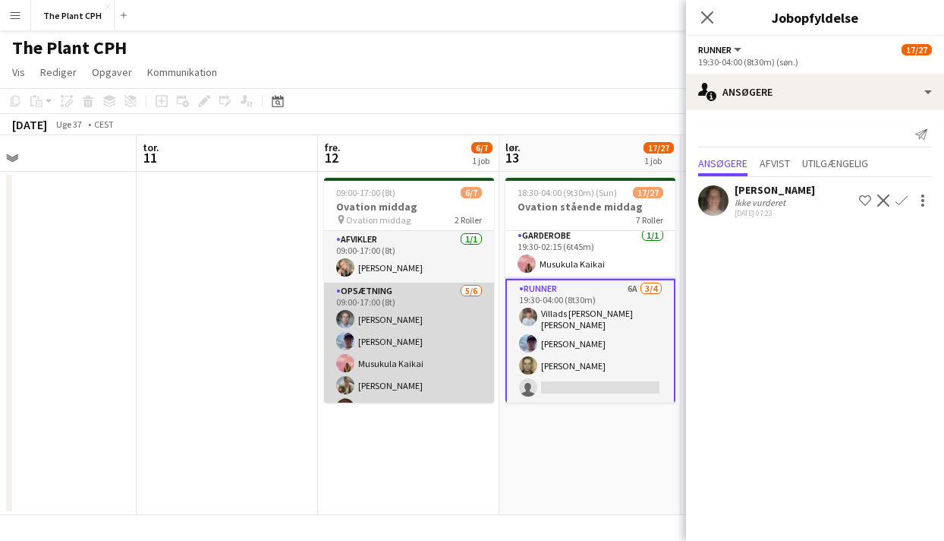
scroll to position [42, 0]
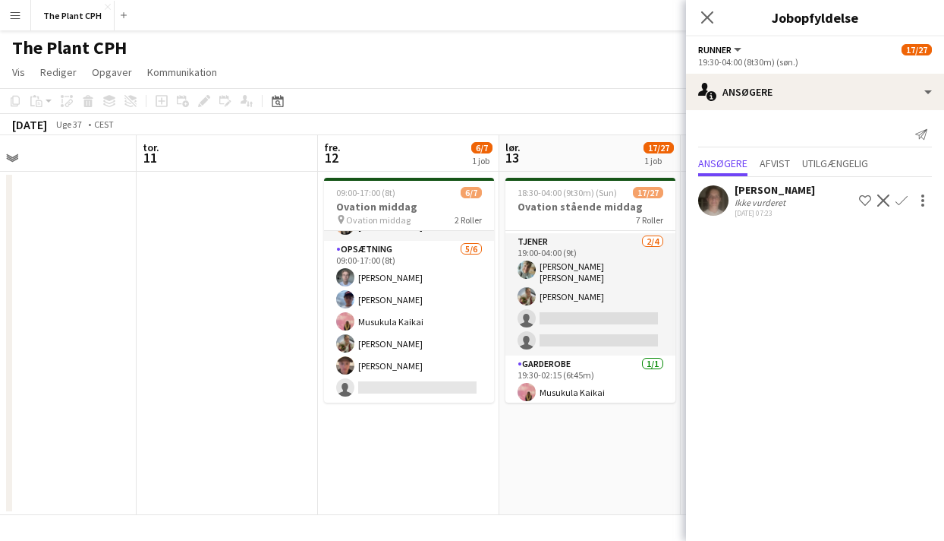
click at [547, 287] on app-card-role "Tjener [DATE] 19:00-04:00 (9t) [PERSON_NAME] [PERSON_NAME] [PERSON_NAME] single…" at bounding box center [591, 294] width 170 height 122
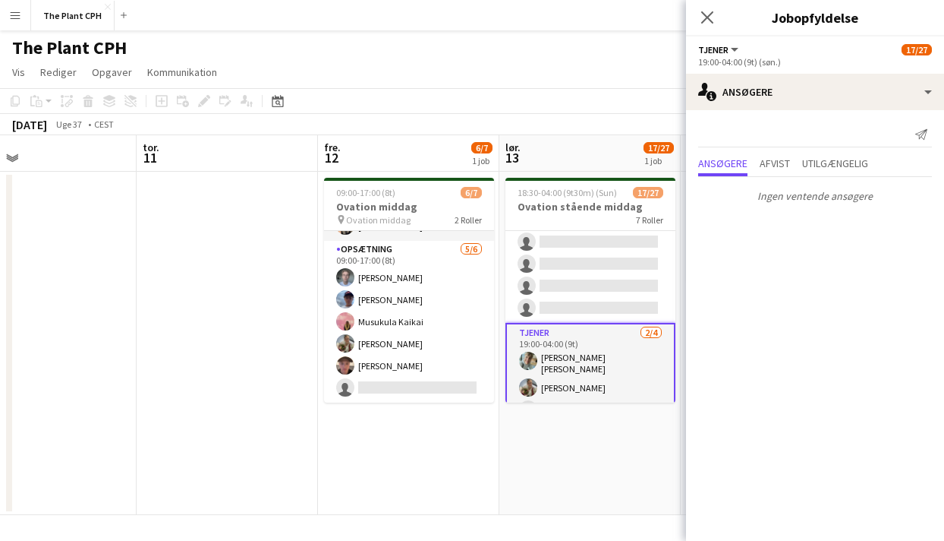
click at [624, 266] on app-card-role "Tjener 9A [DATE] 19:00-00:00 (5t) [PERSON_NAME] [PERSON_NAME] [PERSON_NAME] [PE…" at bounding box center [591, 140] width 170 height 364
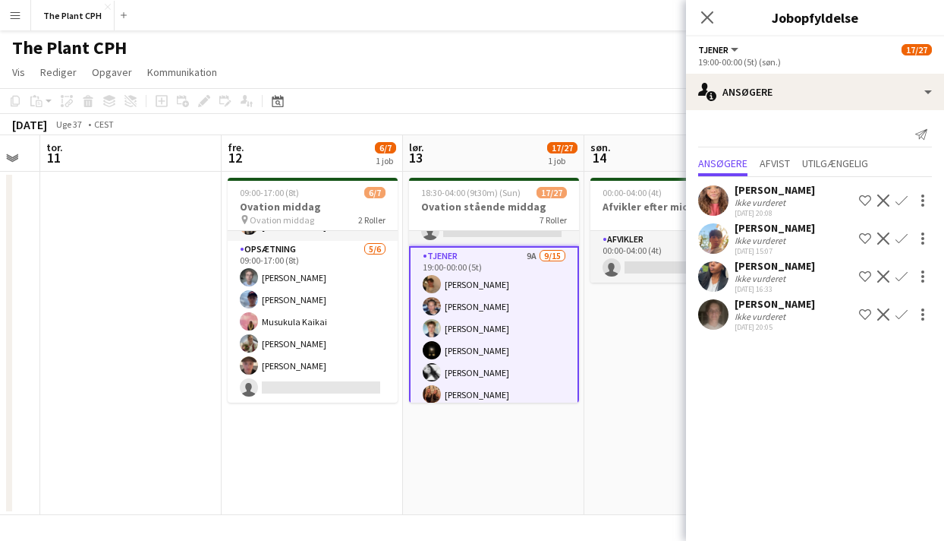
scroll to position [33, 0]
click at [749, 311] on div "Ikke vurderet" at bounding box center [762, 316] width 54 height 11
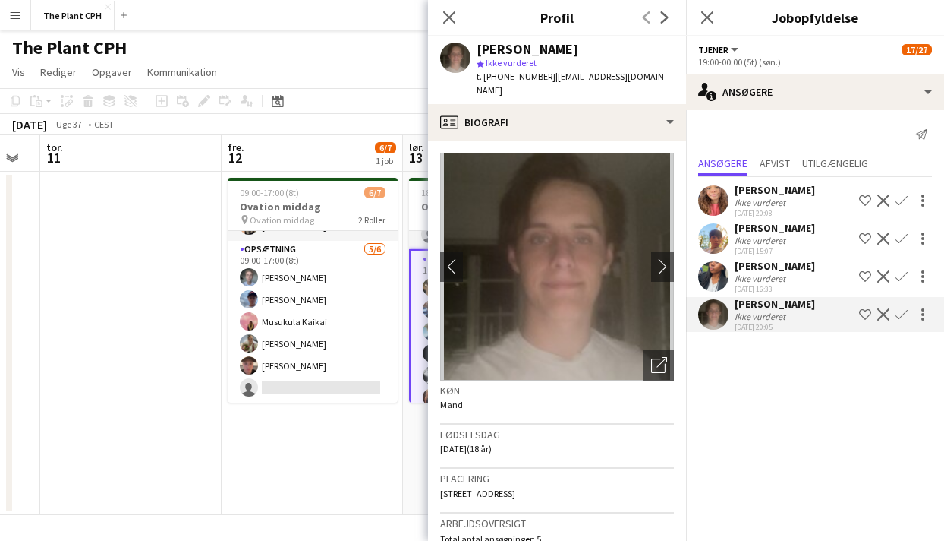
click at [749, 311] on div "Ikke vurderet" at bounding box center [762, 316] width 54 height 11
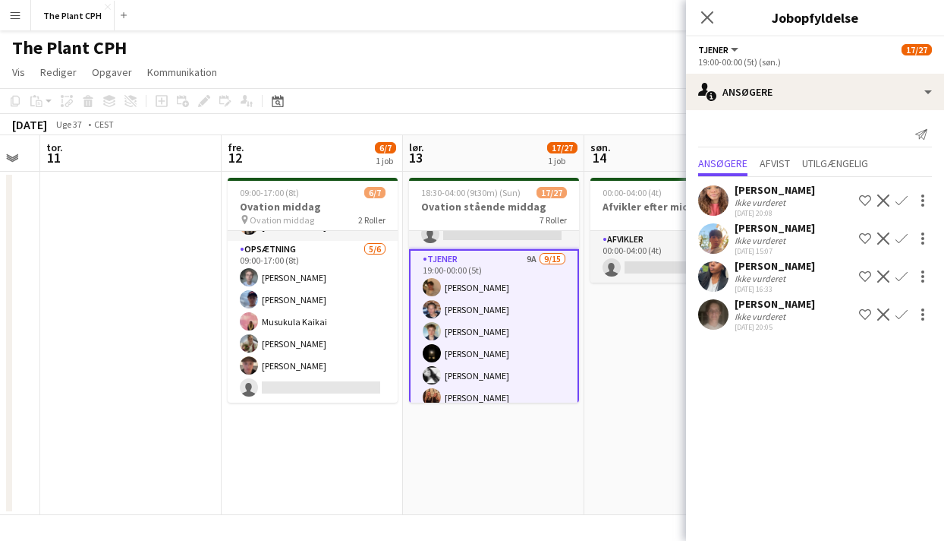
click at [525, 358] on app-card-role "Tjener 9A [DATE] 19:00-00:00 (5t) [PERSON_NAME] [PERSON_NAME] [PERSON_NAME] [PE…" at bounding box center [494, 432] width 170 height 367
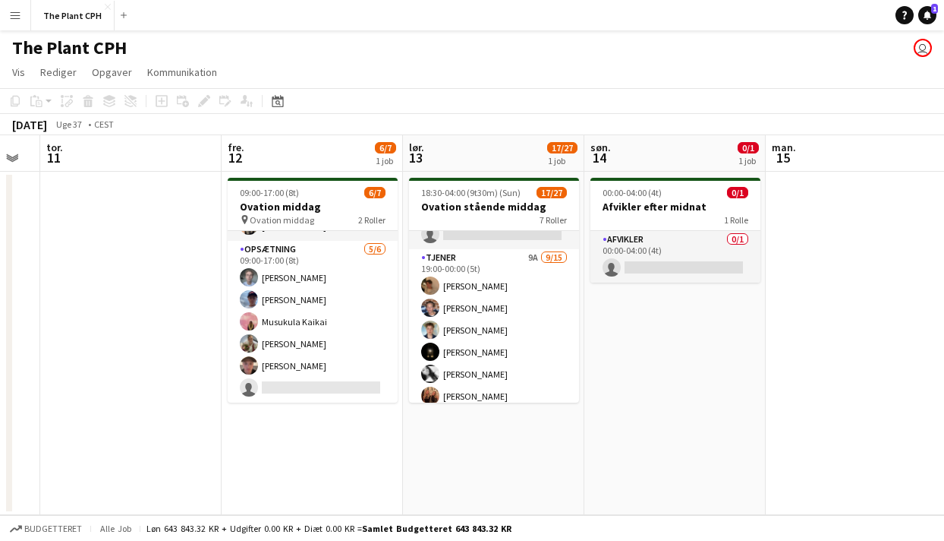
click at [661, 346] on app-date-cell "00:00-04:00 (4t) 0/1 Afvikler efter midnat 1 Rolle Afvikler 0/1 00:00-04:00 (4t…" at bounding box center [675, 343] width 181 height 343
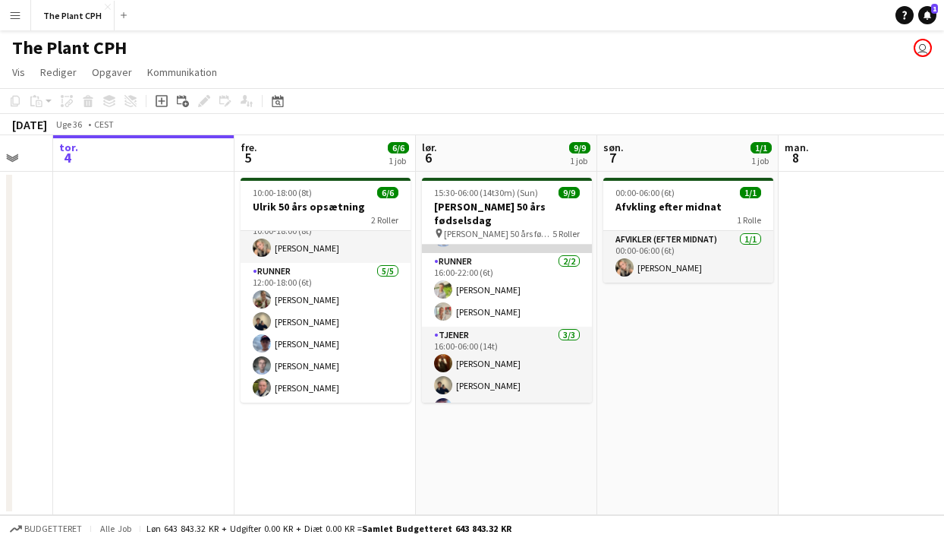
scroll to position [175, 0]
click at [636, 302] on app-date-cell "00:00-06:00 (6t) 1/1 Afvkling efter midnat 1 [PERSON_NAME] Afvikler (efter midn…" at bounding box center [688, 343] width 181 height 343
